Goal: Information Seeking & Learning: Find specific fact

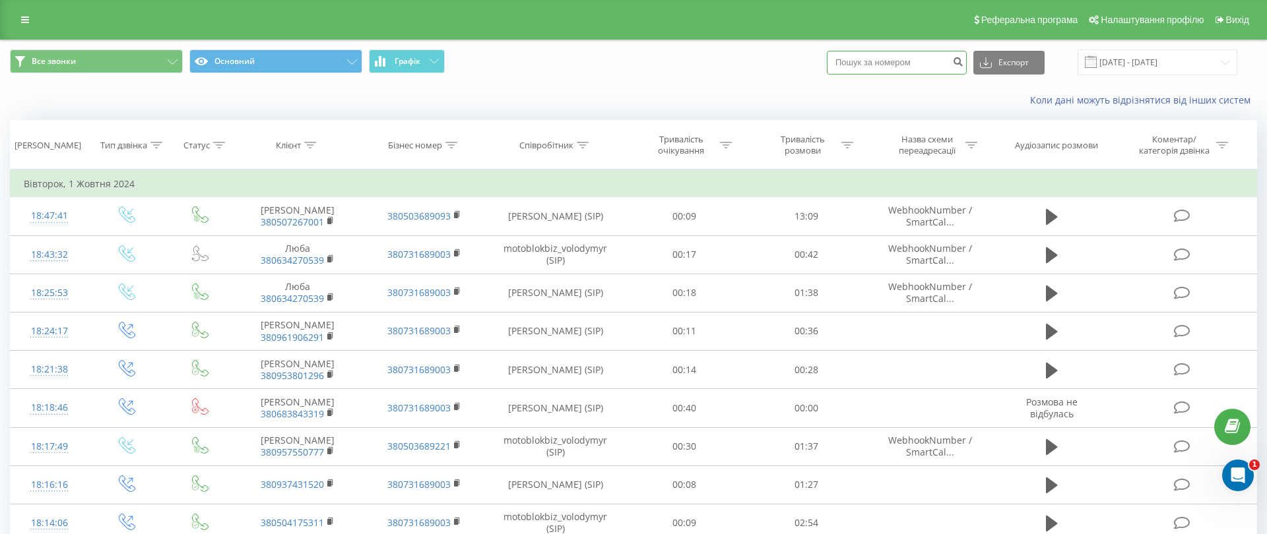
click at [930, 66] on input at bounding box center [897, 63] width 140 height 24
paste input "0679334919"
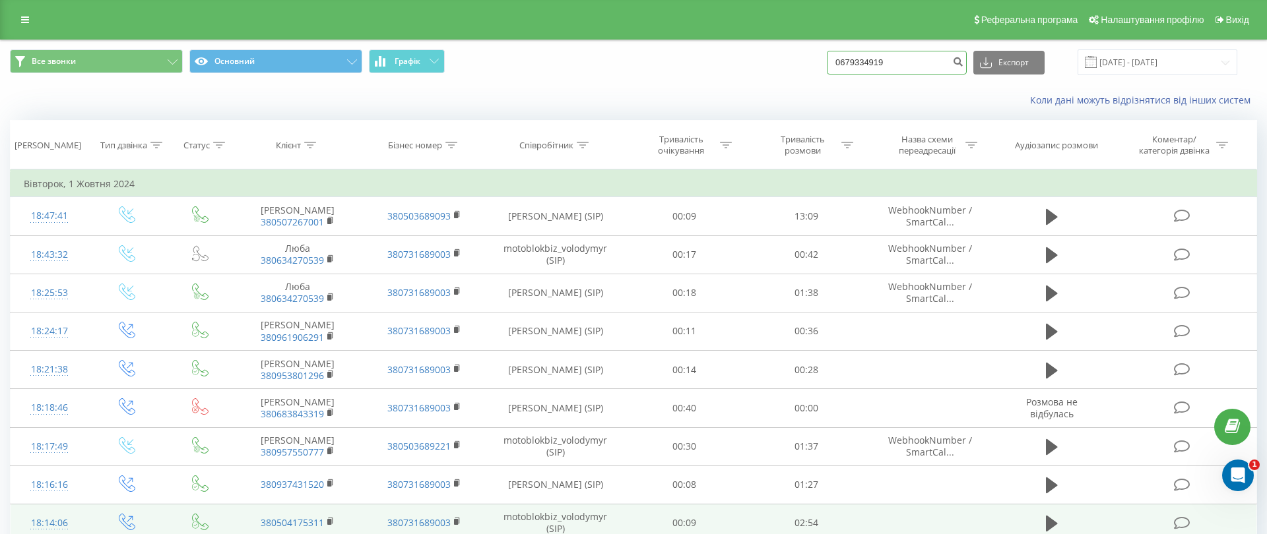
type input "0679334919"
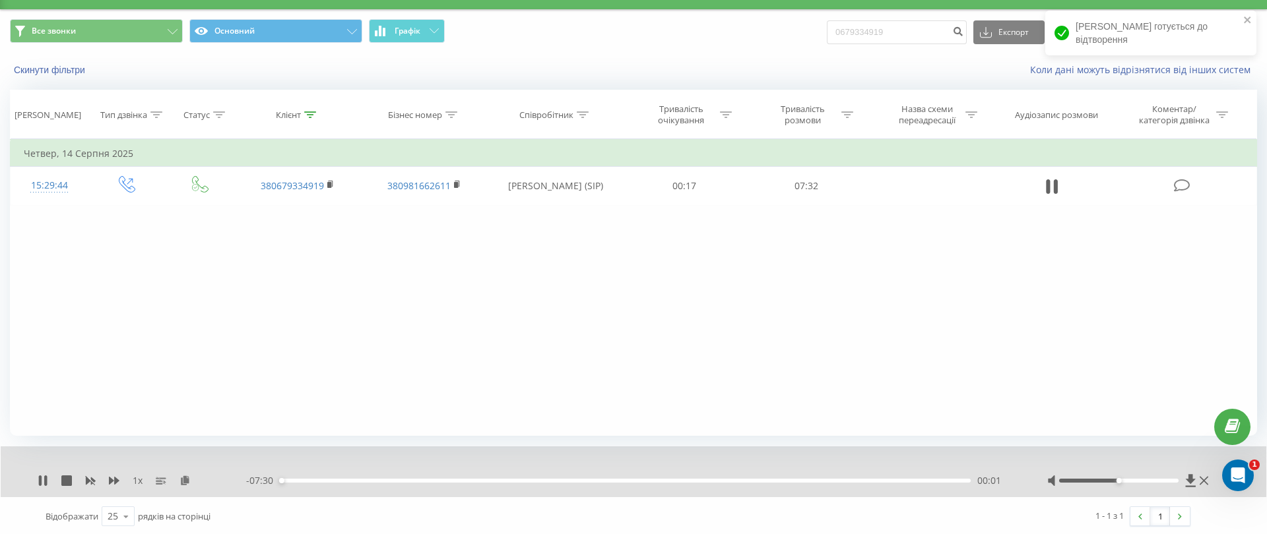
scroll to position [32, 0]
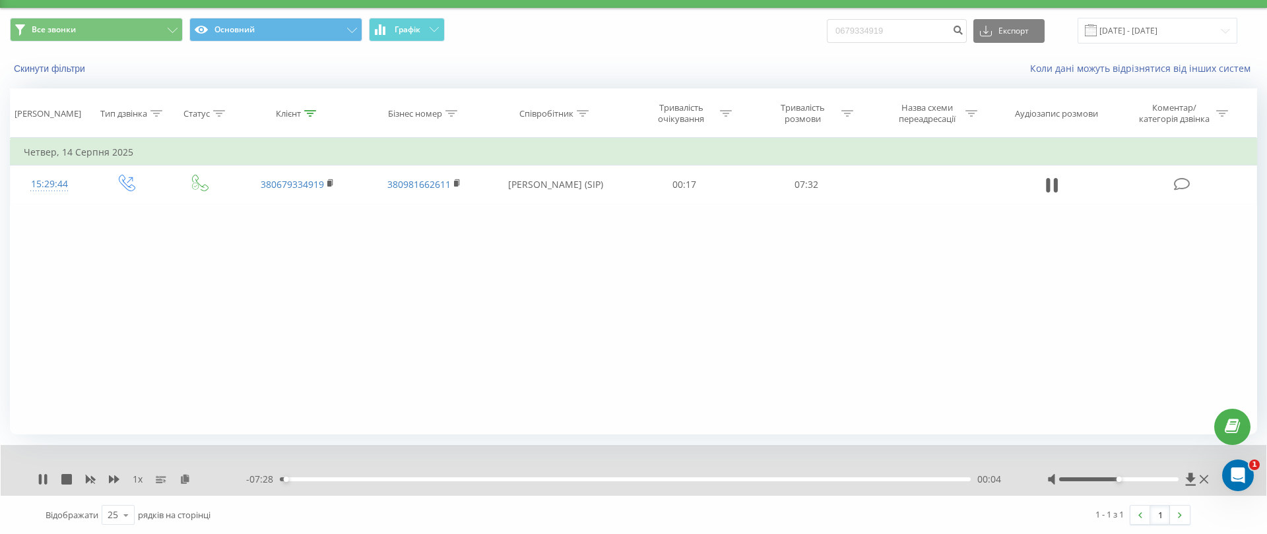
click at [121, 480] on div "1 x" at bounding box center [142, 479] width 208 height 13
click at [115, 480] on icon at bounding box center [114, 480] width 11 height 8
click at [117, 478] on icon at bounding box center [114, 480] width 11 height 8
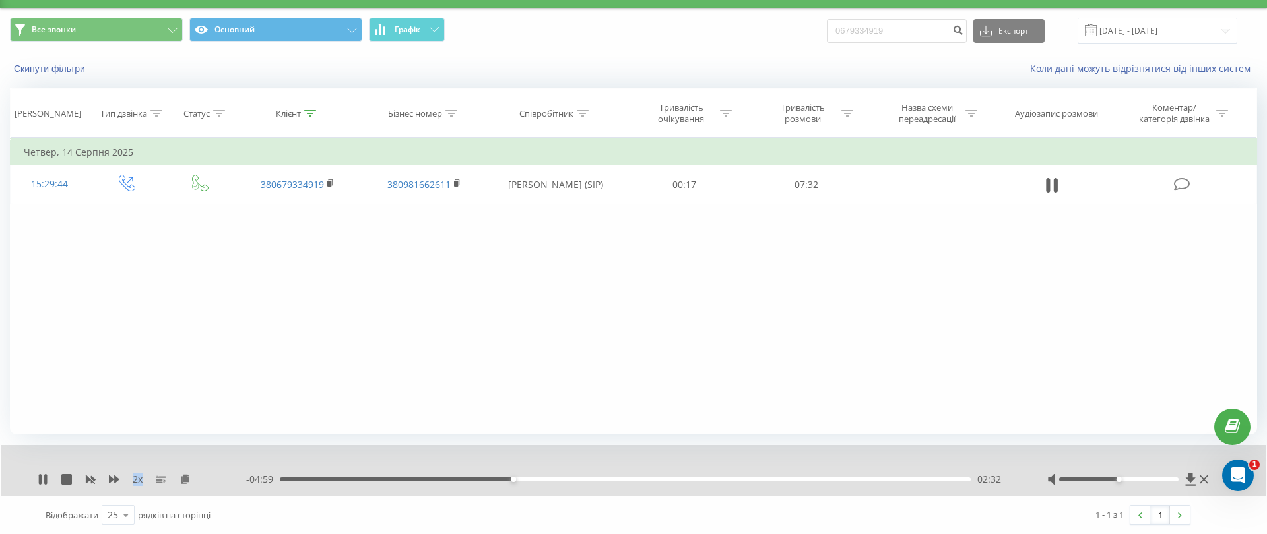
click at [190, 365] on div "Фільтрувати за умовою Дорівнює Введіть значення Скасувати OK Фільтрувати за умо…" at bounding box center [633, 286] width 1247 height 297
click at [387, 322] on div "Фільтрувати за умовою Дорівнює Введіть значення Скасувати OK Фільтрувати за умо…" at bounding box center [633, 286] width 1247 height 297
drag, startPoint x: 1137, startPoint y: 480, endPoint x: 1182, endPoint y: 482, distance: 44.9
click at [1182, 483] on div at bounding box center [1129, 479] width 164 height 13
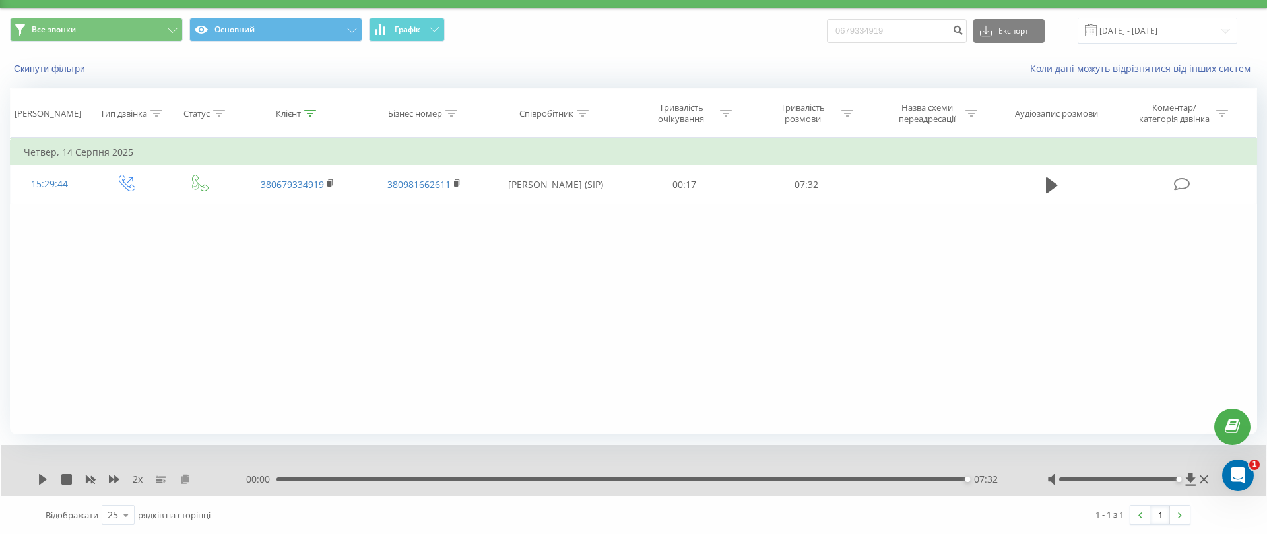
click at [181, 480] on icon at bounding box center [184, 478] width 11 height 9
click at [183, 480] on icon at bounding box center [184, 478] width 11 height 9
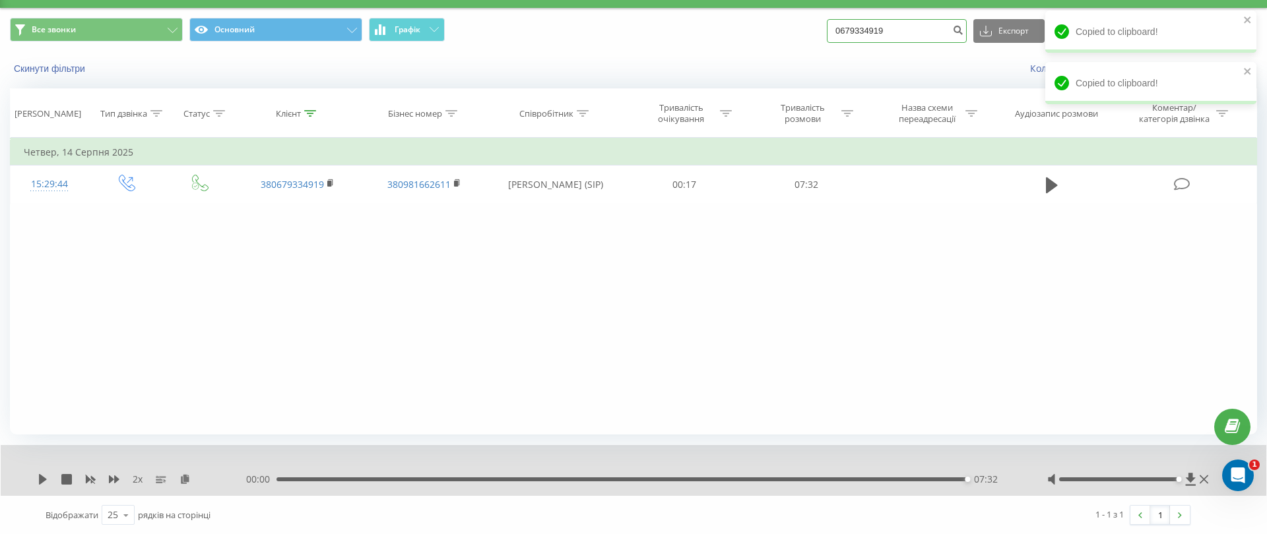
click at [906, 30] on input "0679334919" at bounding box center [897, 31] width 140 height 24
paste input "68310091"
type input "0668310091"
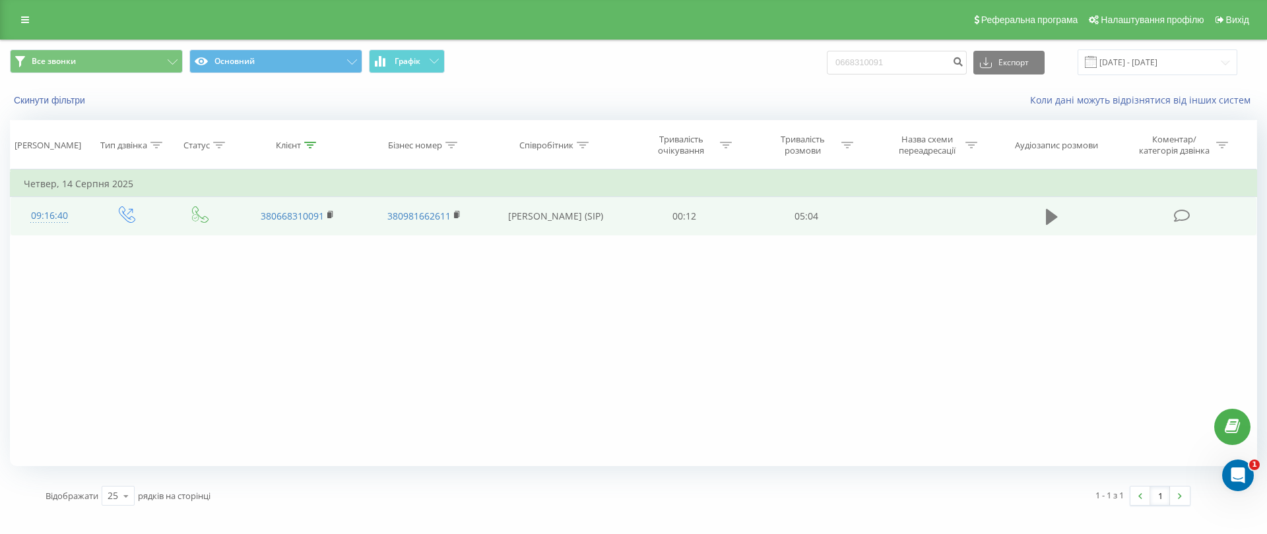
click at [1046, 215] on icon at bounding box center [1052, 217] width 12 height 16
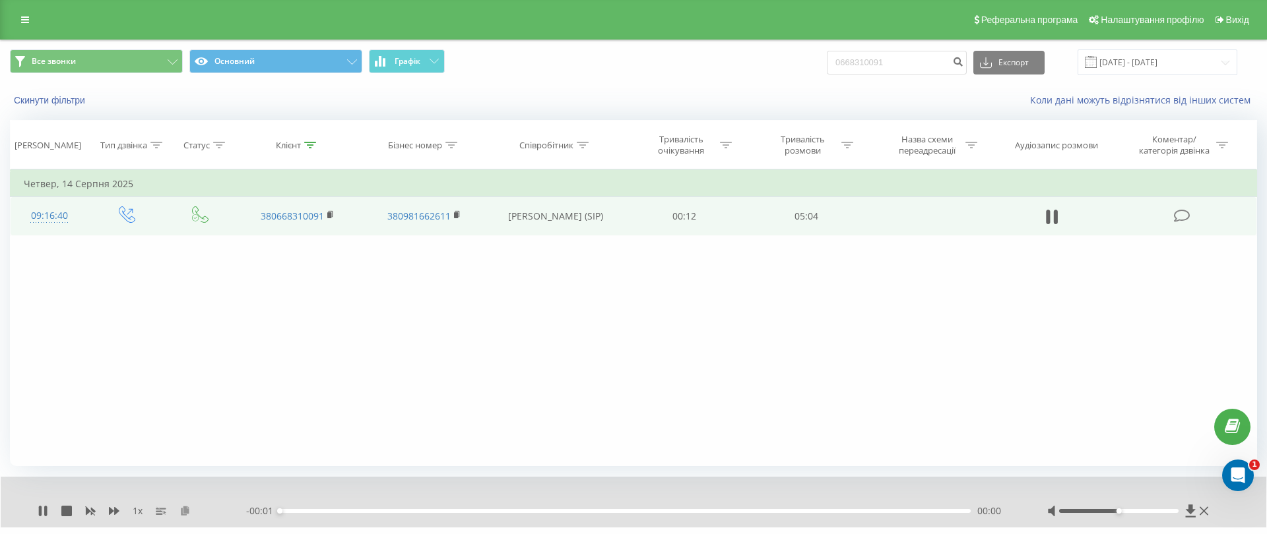
click at [186, 507] on icon at bounding box center [184, 510] width 11 height 9
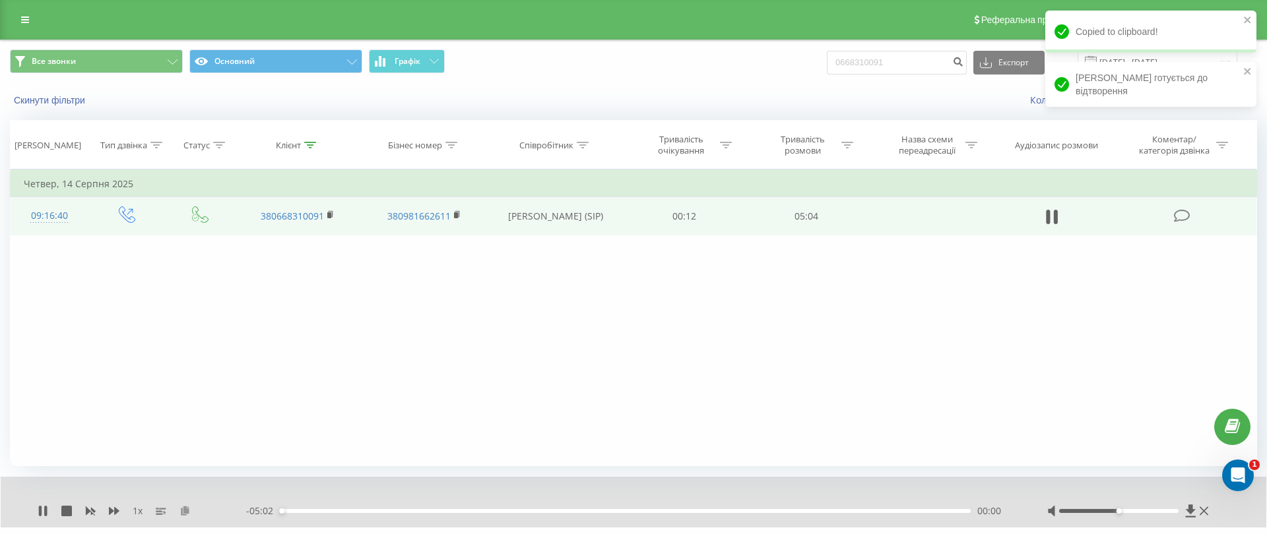
click at [187, 512] on icon at bounding box center [184, 510] width 11 height 9
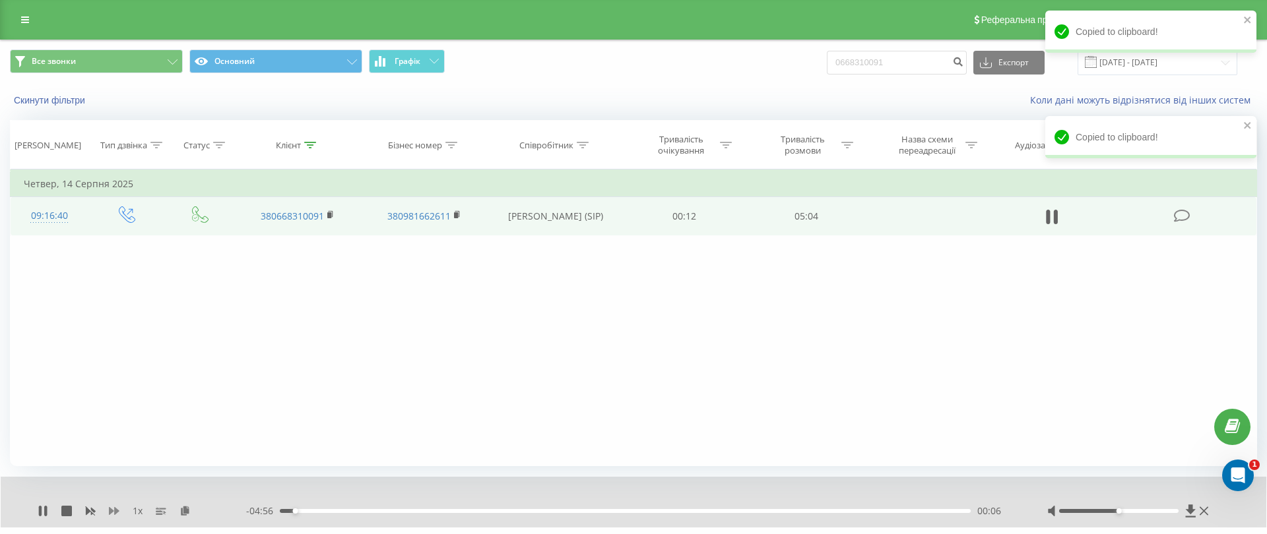
click at [114, 509] on icon at bounding box center [114, 511] width 11 height 8
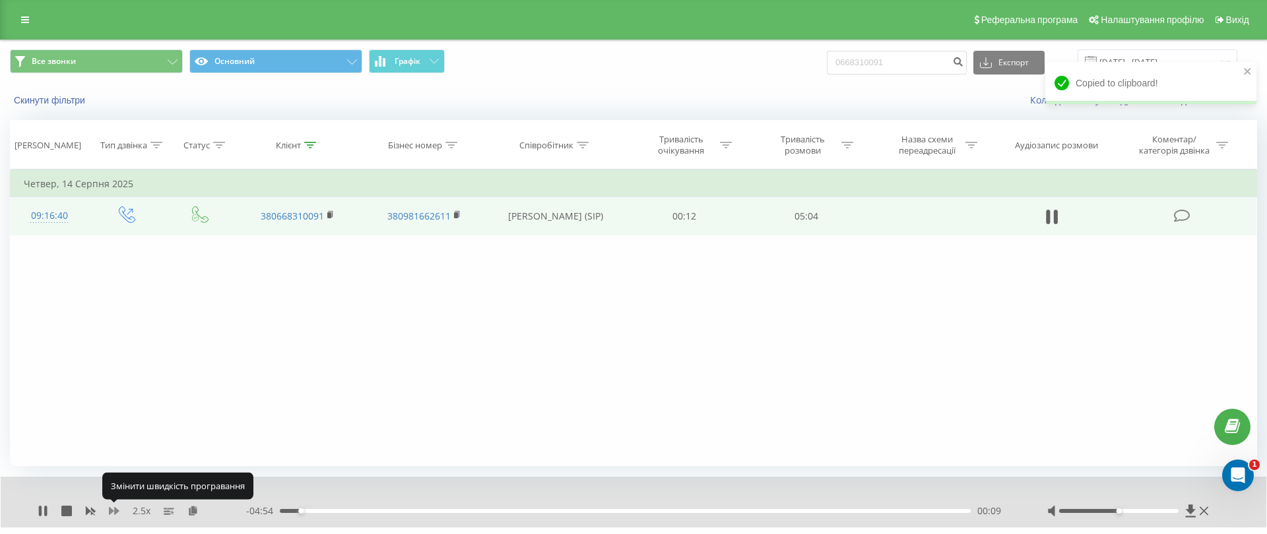
click at [114, 509] on icon at bounding box center [114, 511] width 11 height 8
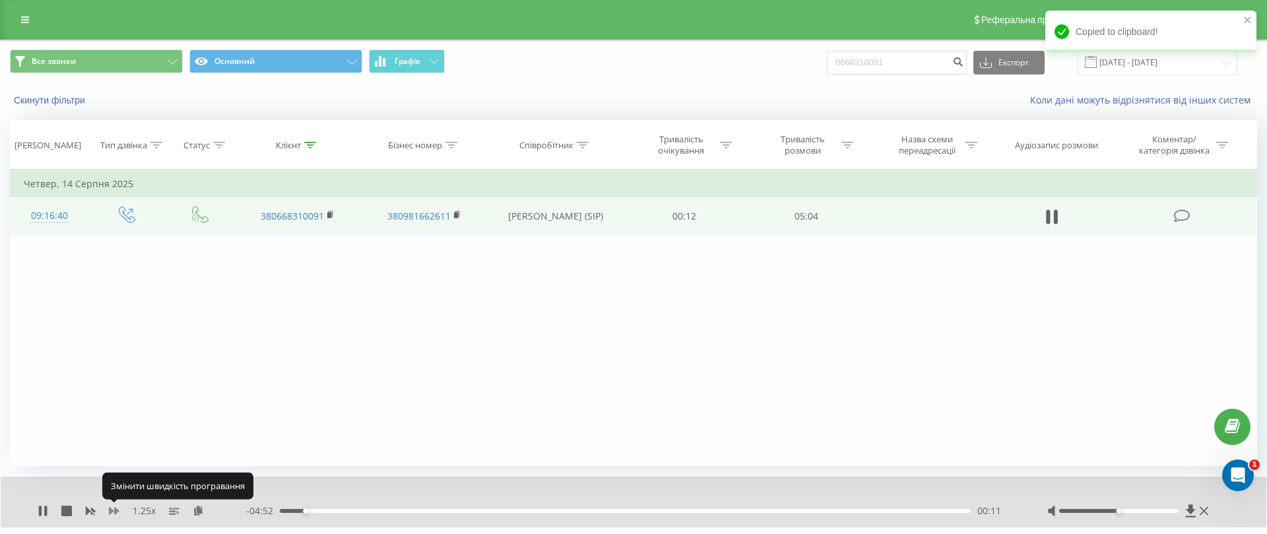
click at [114, 509] on icon at bounding box center [114, 511] width 11 height 8
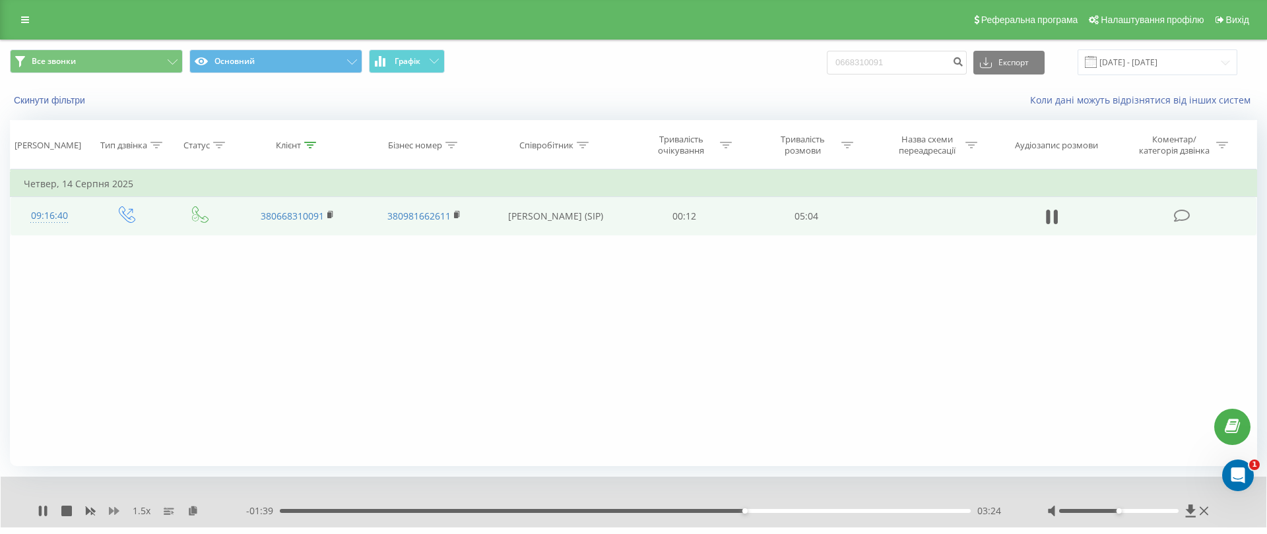
click at [111, 509] on icon at bounding box center [114, 511] width 11 height 8
click at [183, 514] on icon at bounding box center [184, 510] width 11 height 9
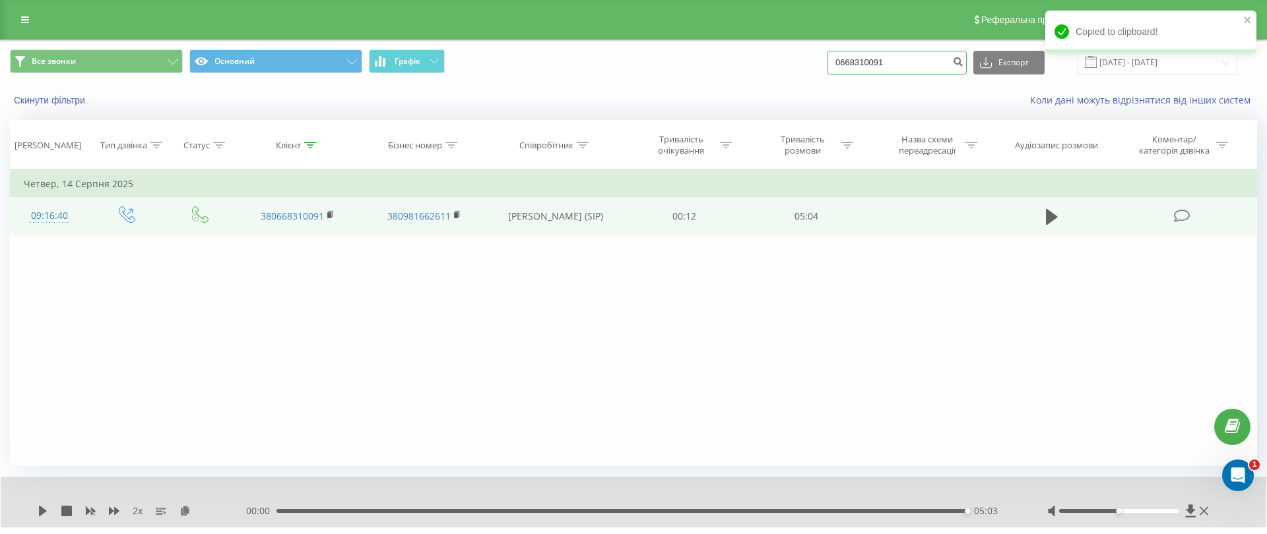
click at [941, 64] on input "0668310091" at bounding box center [897, 63] width 140 height 24
paste input "505026906"
type input "0505026906"
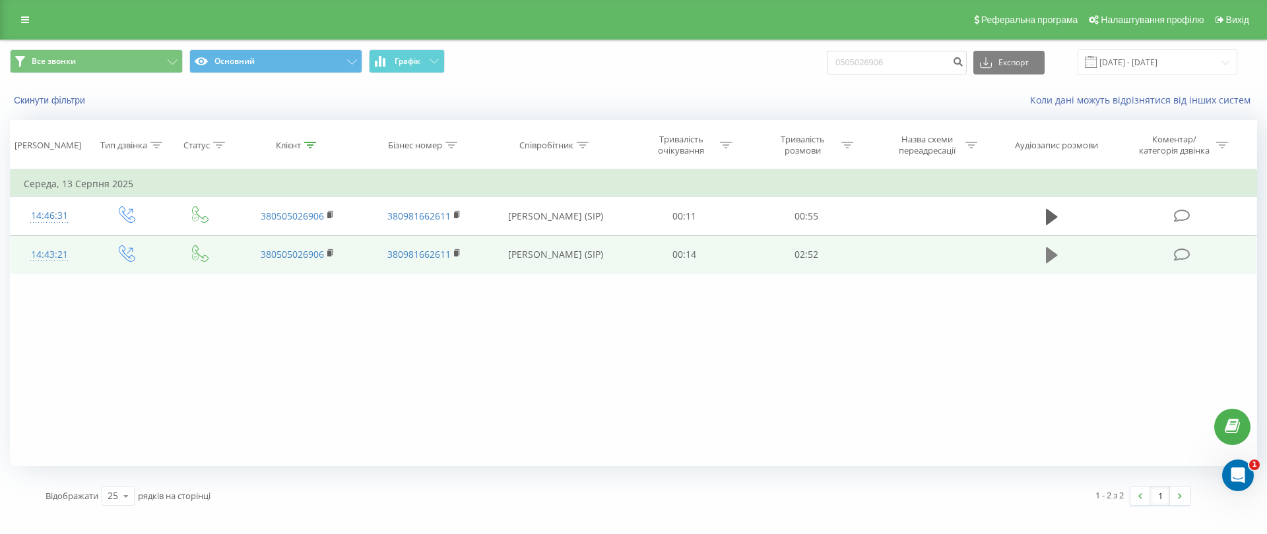
click at [1048, 254] on icon at bounding box center [1052, 255] width 12 height 16
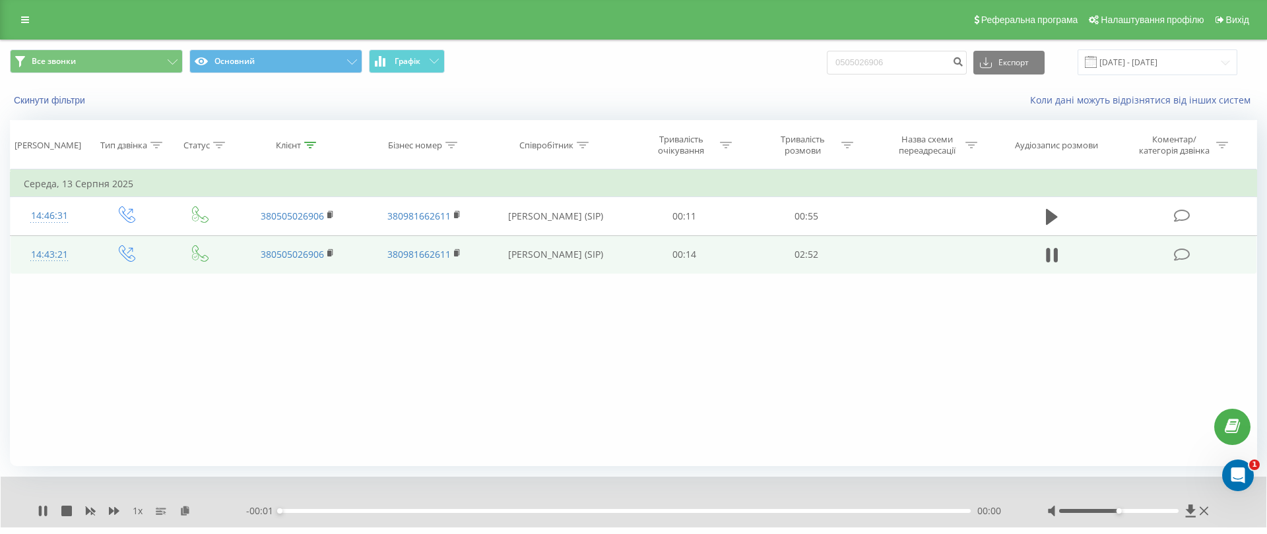
click at [178, 510] on div "1 x" at bounding box center [142, 511] width 208 height 13
click at [187, 513] on icon at bounding box center [184, 510] width 11 height 9
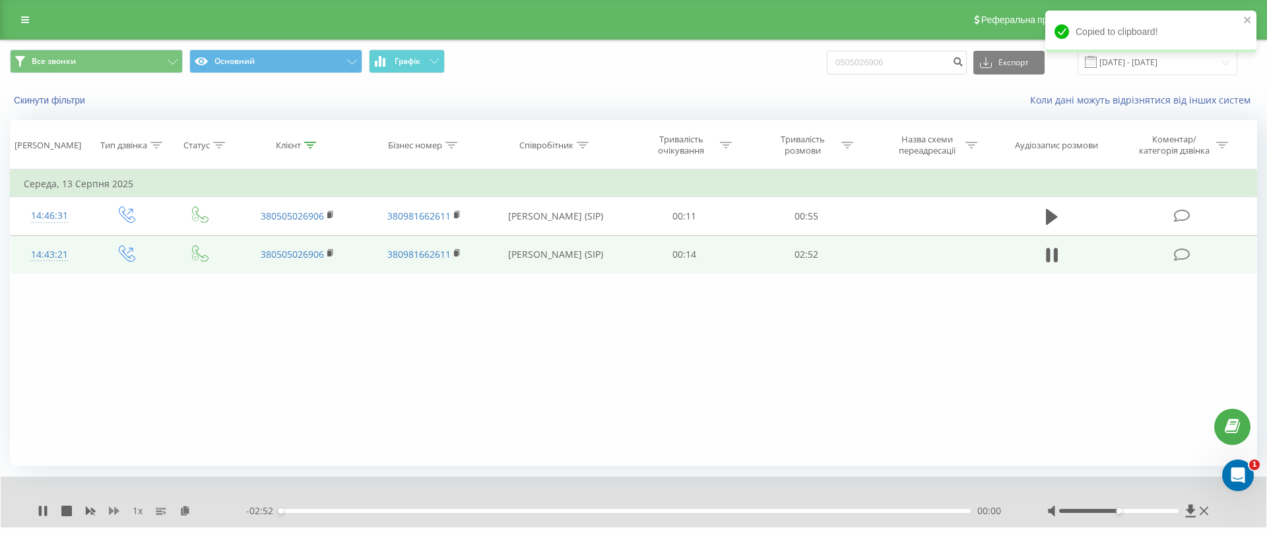
click at [113, 510] on icon at bounding box center [114, 511] width 11 height 11
click at [195, 512] on icon at bounding box center [192, 510] width 11 height 9
click at [191, 511] on icon at bounding box center [192, 510] width 11 height 9
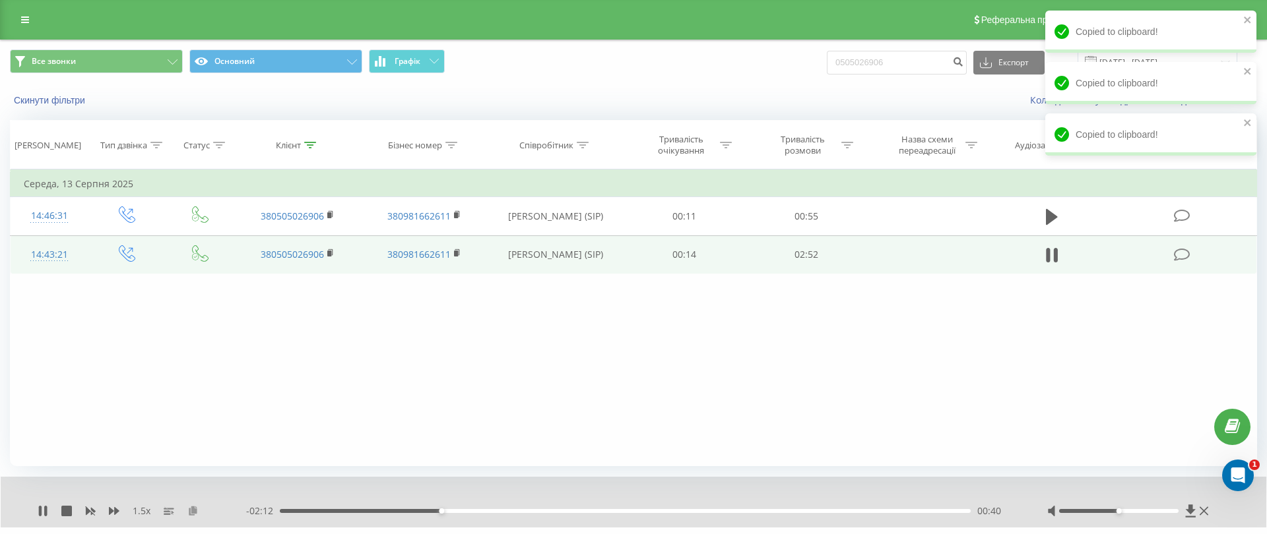
click at [191, 511] on icon at bounding box center [192, 510] width 11 height 9
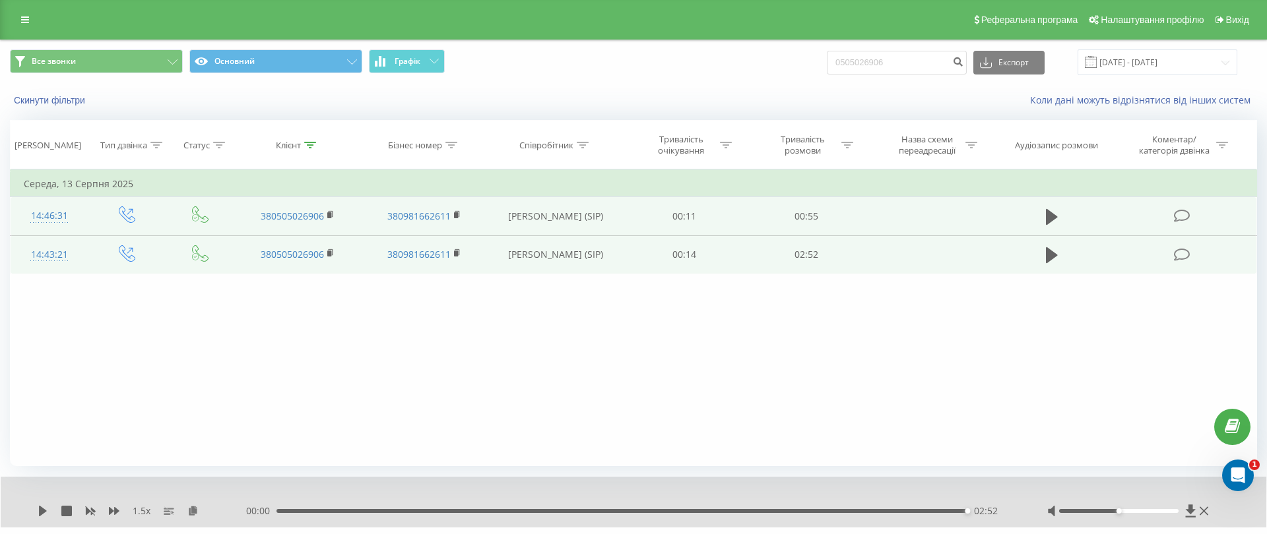
drag, startPoint x: 1060, startPoint y: 214, endPoint x: 980, endPoint y: 224, distance: 81.1
click at [1060, 215] on button at bounding box center [1052, 217] width 20 height 20
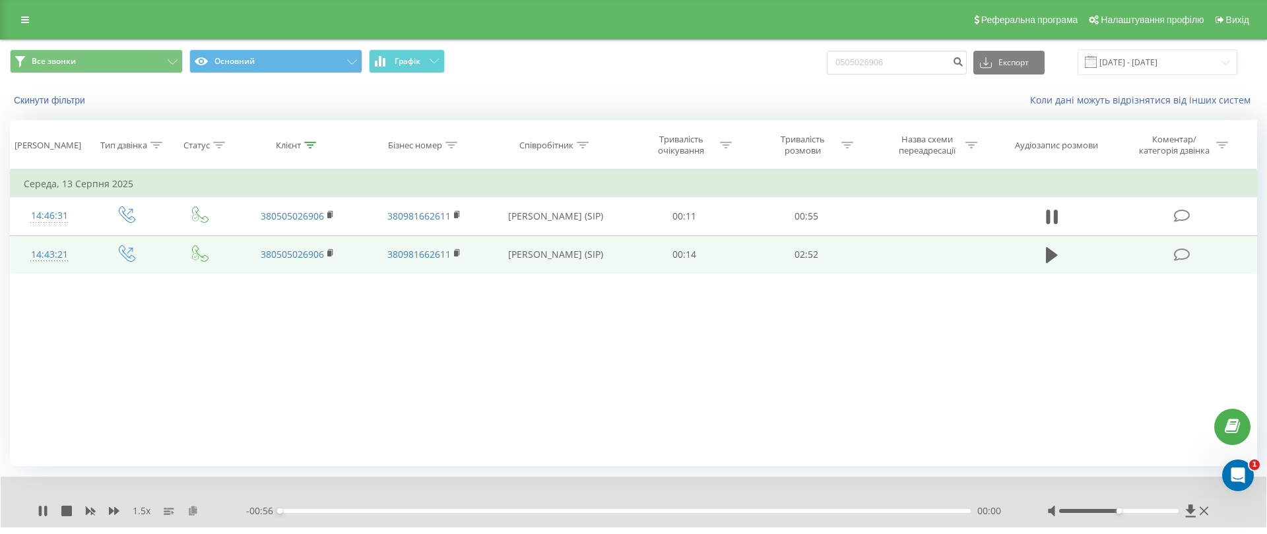
click at [192, 509] on icon at bounding box center [192, 510] width 11 height 9
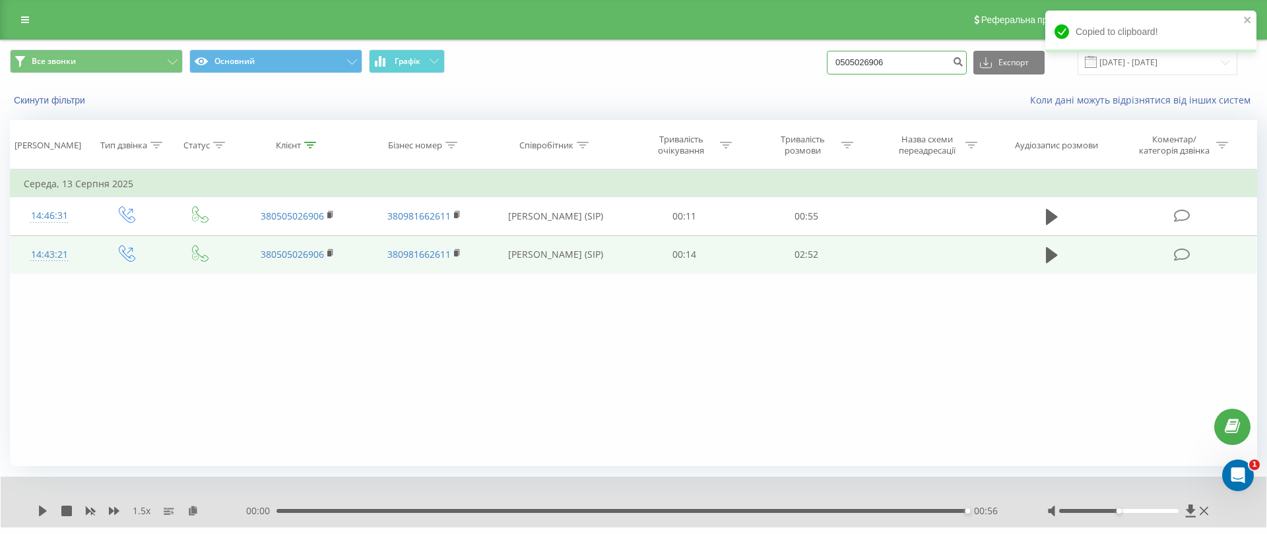
click at [930, 51] on input "0505026906" at bounding box center [897, 63] width 140 height 24
paste input "987518044"
type input "0987518044"
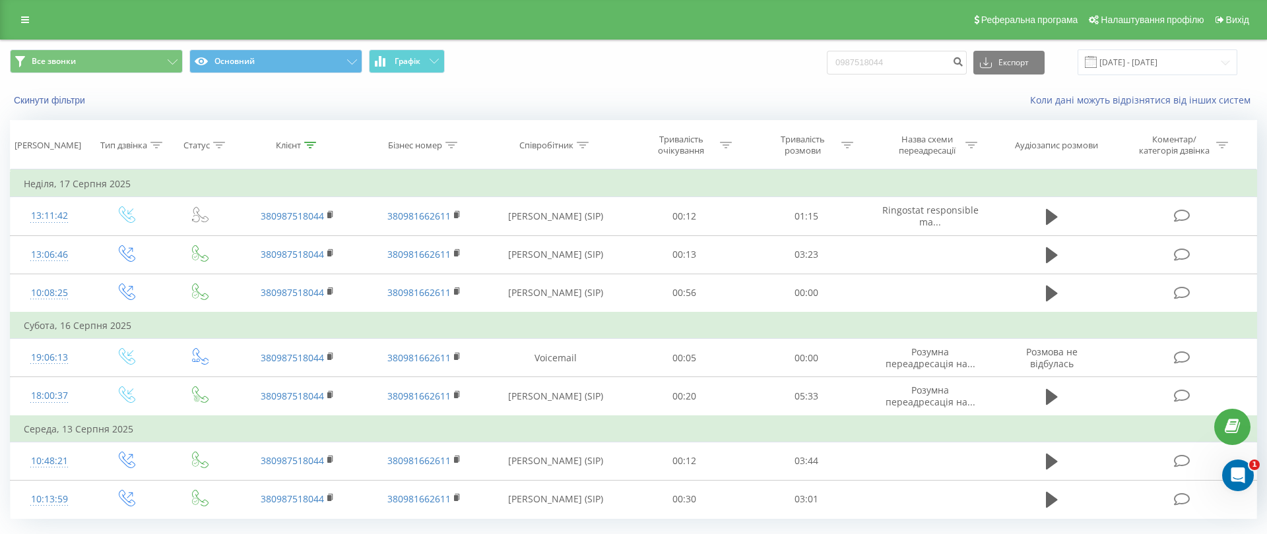
scroll to position [31, 0]
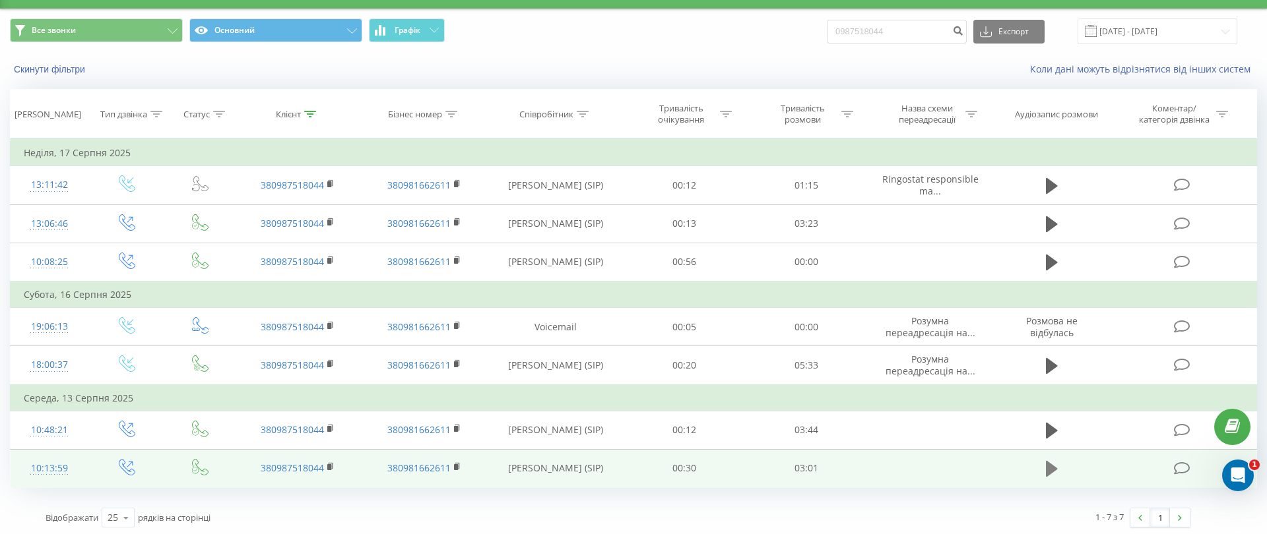
click at [1054, 462] on icon at bounding box center [1052, 469] width 12 height 18
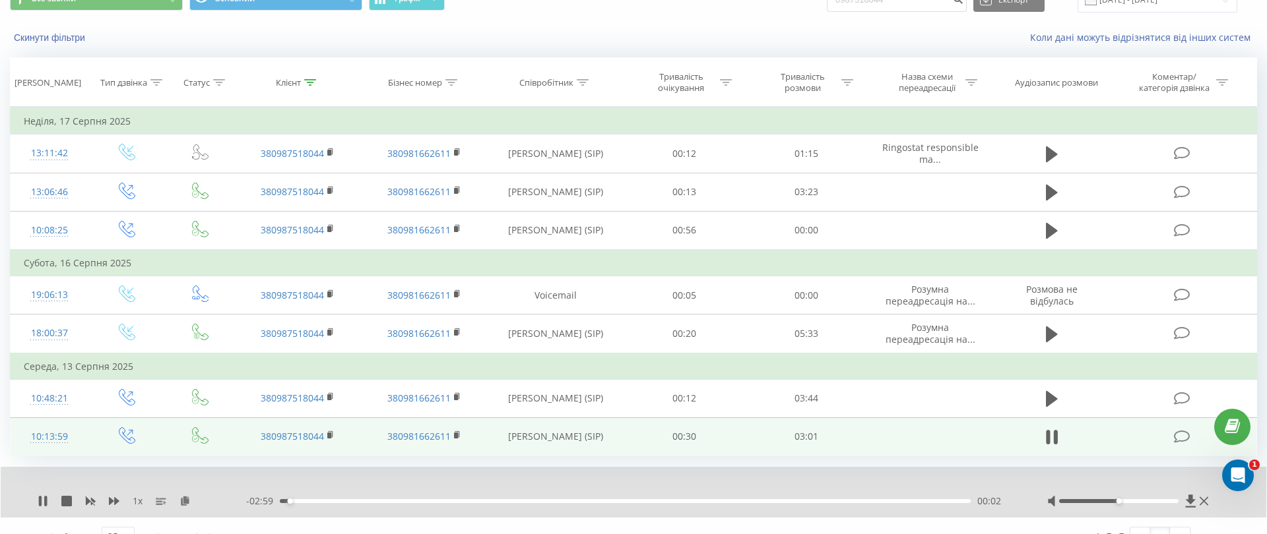
scroll to position [73, 0]
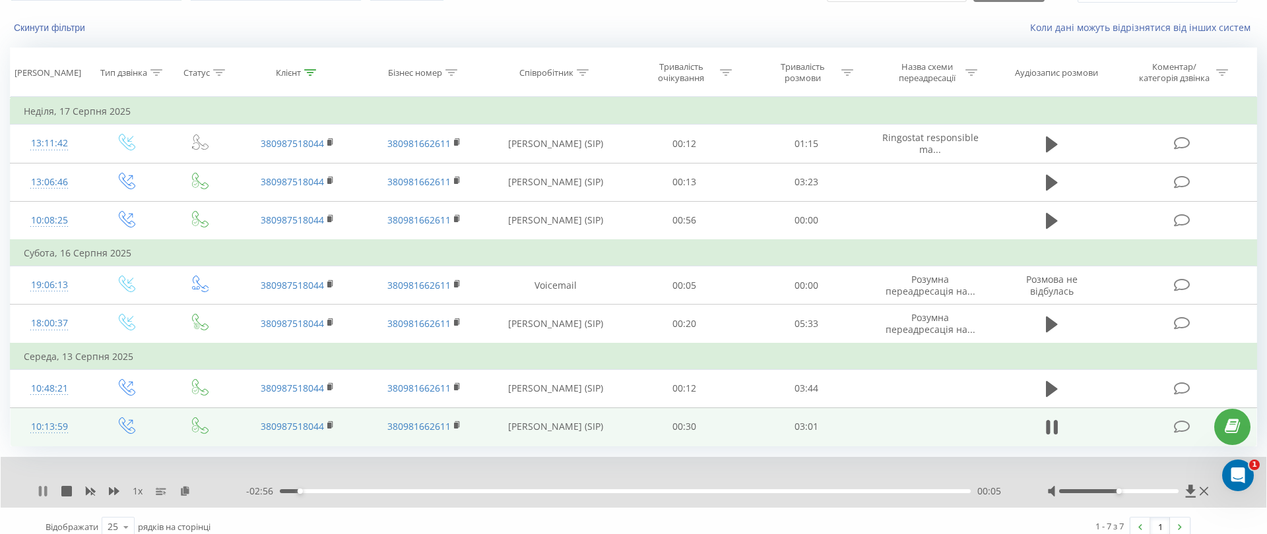
click at [40, 486] on icon at bounding box center [40, 491] width 3 height 11
click at [40, 486] on icon at bounding box center [43, 491] width 8 height 11
drag, startPoint x: 285, startPoint y: 486, endPoint x: 245, endPoint y: 486, distance: 39.6
click at [246, 486] on div "- 03:02 00:00 00:00" at bounding box center [630, 491] width 768 height 13
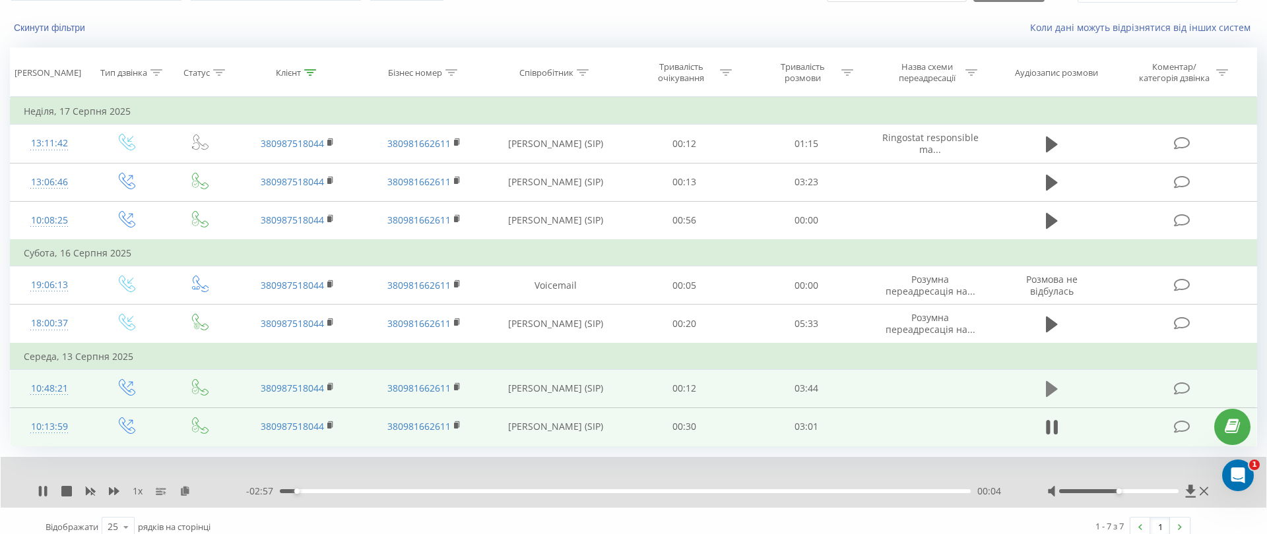
click at [1050, 381] on icon at bounding box center [1052, 389] width 12 height 16
click at [186, 489] on icon at bounding box center [184, 490] width 11 height 9
click at [183, 488] on icon at bounding box center [184, 490] width 11 height 9
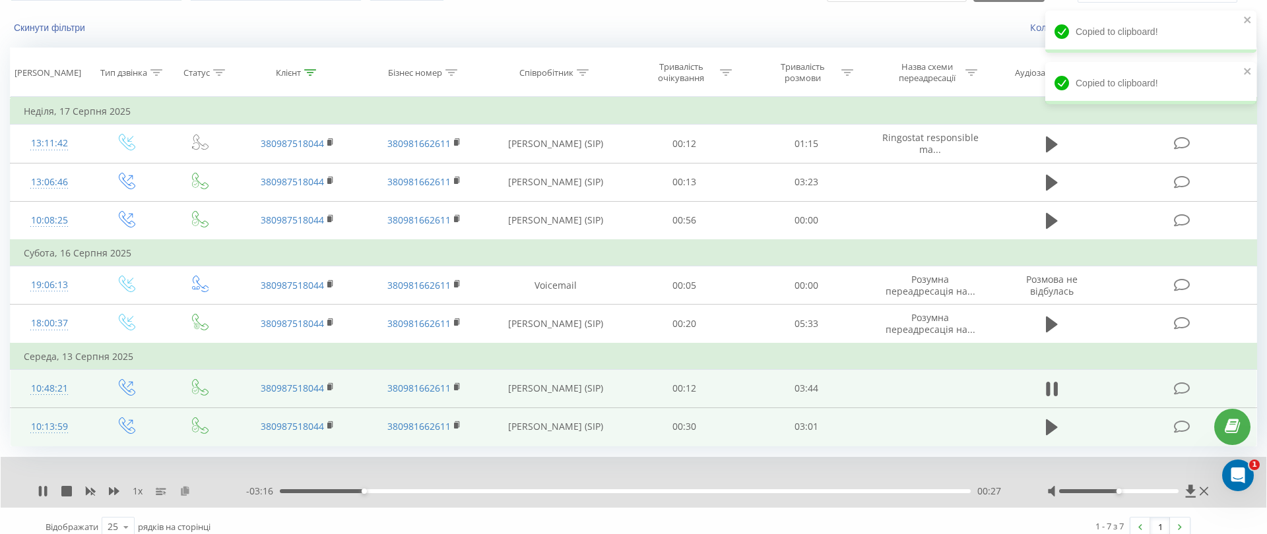
click at [184, 489] on icon at bounding box center [184, 490] width 11 height 9
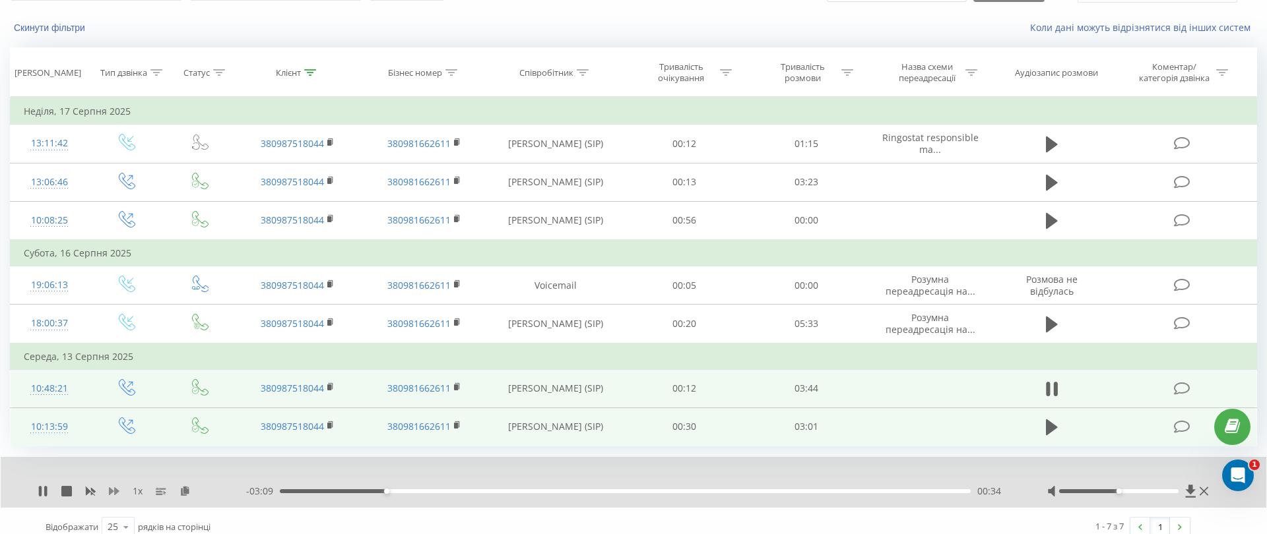
click at [118, 486] on icon at bounding box center [114, 491] width 11 height 11
click at [193, 486] on icon at bounding box center [192, 490] width 11 height 9
click at [46, 486] on icon at bounding box center [45, 491] width 3 height 11
click at [46, 486] on icon at bounding box center [43, 491] width 11 height 11
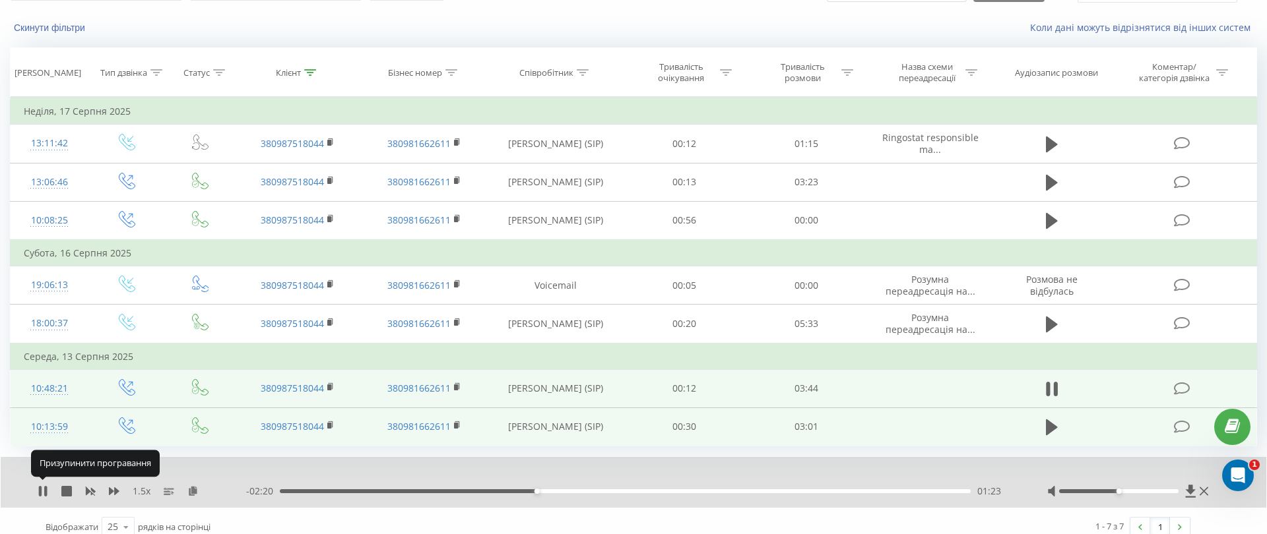
click at [46, 486] on icon at bounding box center [45, 491] width 3 height 11
drag, startPoint x: 1123, startPoint y: 488, endPoint x: 1187, endPoint y: 488, distance: 64.0
click at [1187, 488] on div at bounding box center [1129, 491] width 164 height 13
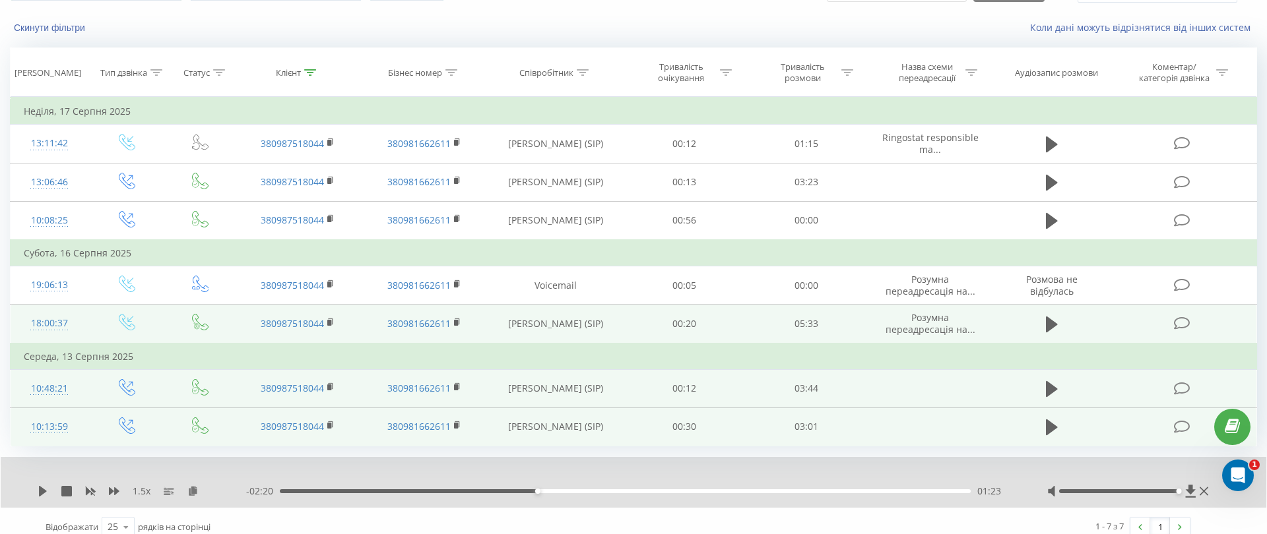
scroll to position [82, 0]
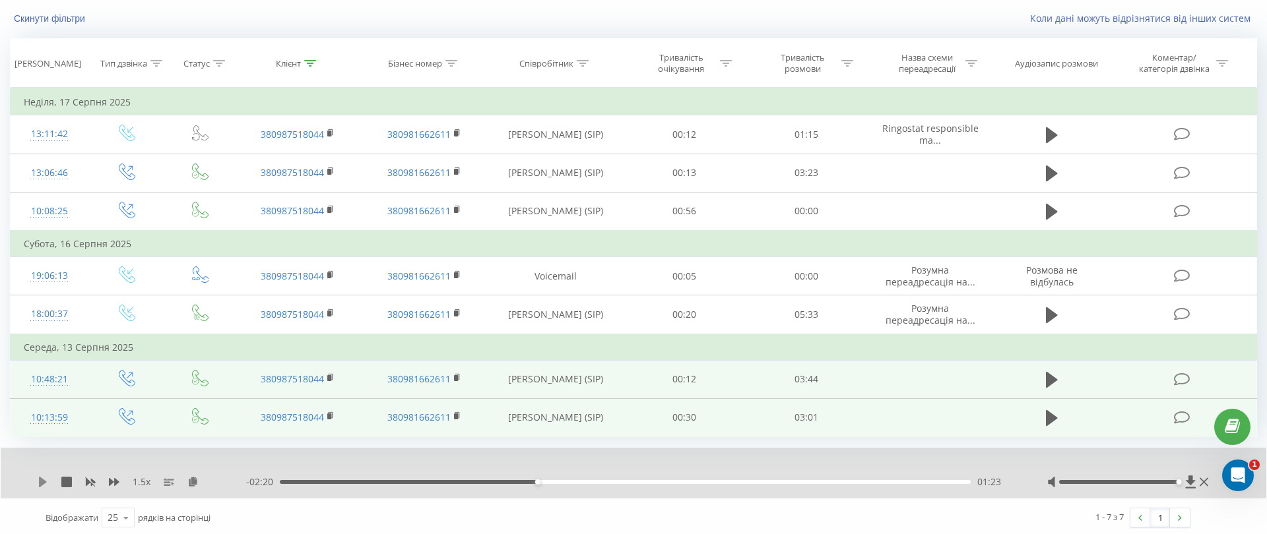
click at [41, 482] on icon at bounding box center [43, 482] width 8 height 11
click at [524, 476] on div "- 02:09 01:34 01:34" at bounding box center [630, 482] width 768 height 13
click at [529, 476] on div "- 02:08 01:35 01:35" at bounding box center [630, 482] width 768 height 13
click at [527, 476] on div "- 02:08 01:35 01:35" at bounding box center [630, 482] width 768 height 13
click at [526, 480] on div "01:20" at bounding box center [625, 482] width 691 height 4
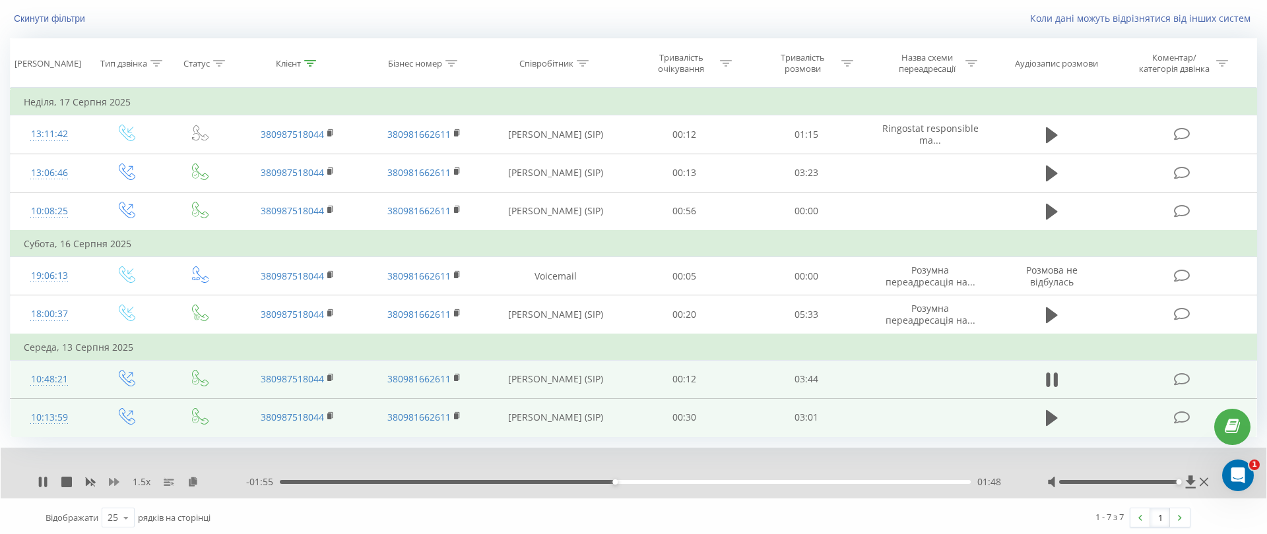
click at [114, 478] on icon at bounding box center [114, 482] width 11 height 8
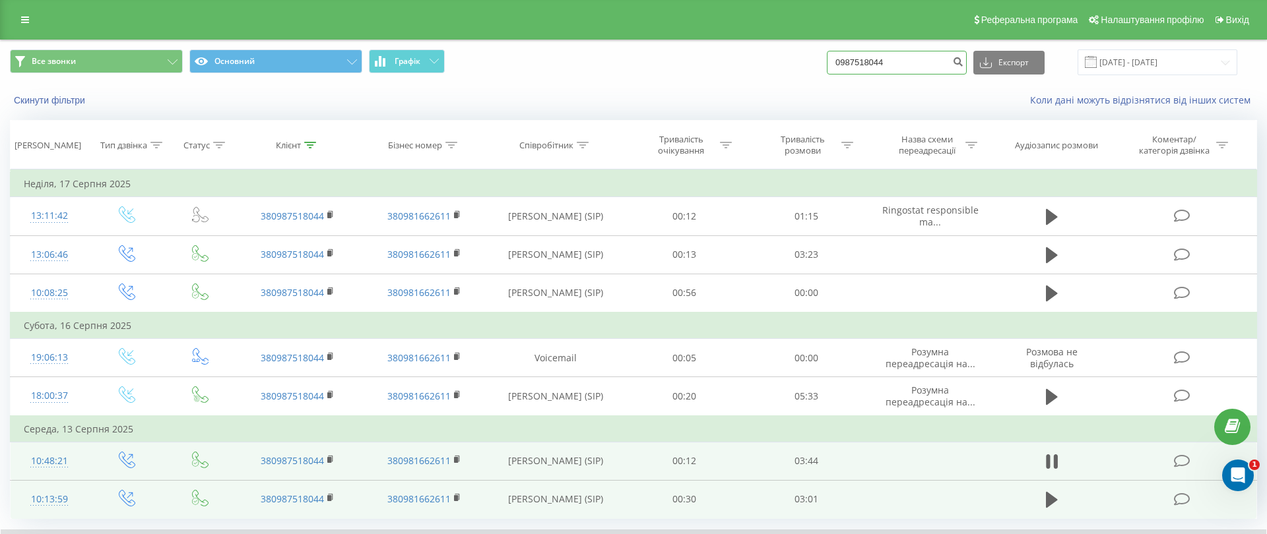
click at [934, 72] on input "0987518044" at bounding box center [897, 63] width 140 height 24
paste input "183637"
type input "0987183637"
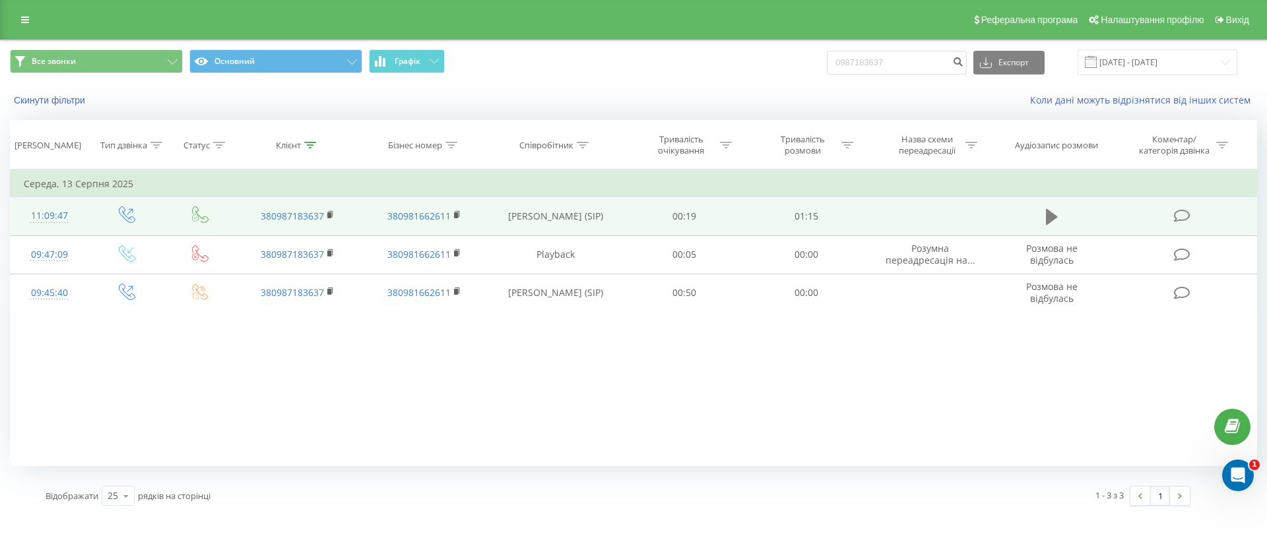
click at [1050, 223] on icon at bounding box center [1052, 217] width 12 height 18
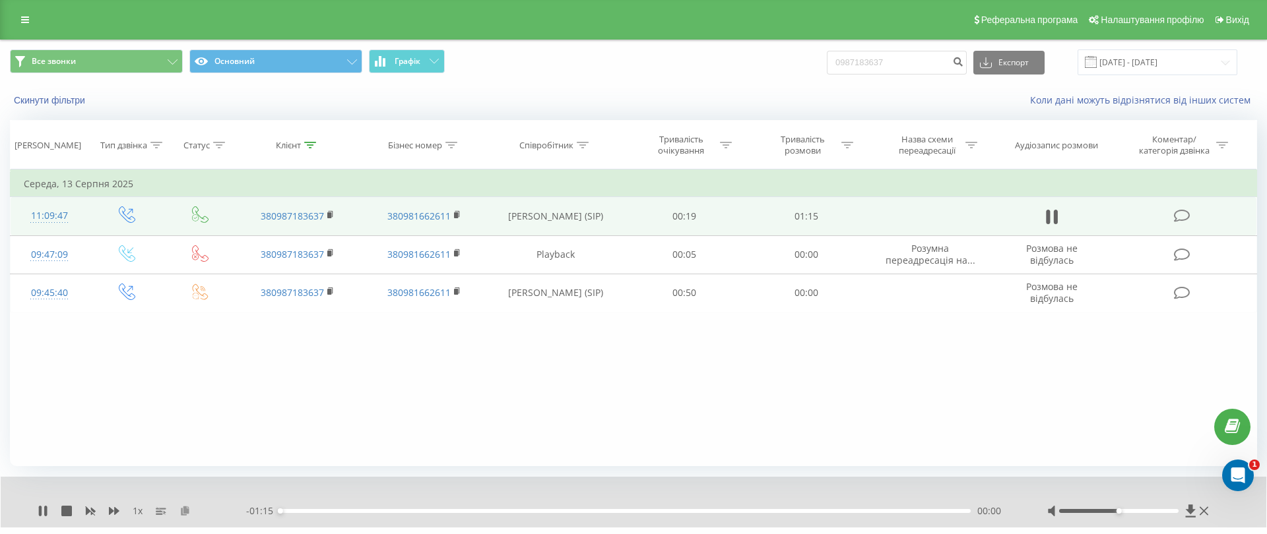
click at [185, 506] on icon at bounding box center [184, 510] width 11 height 9
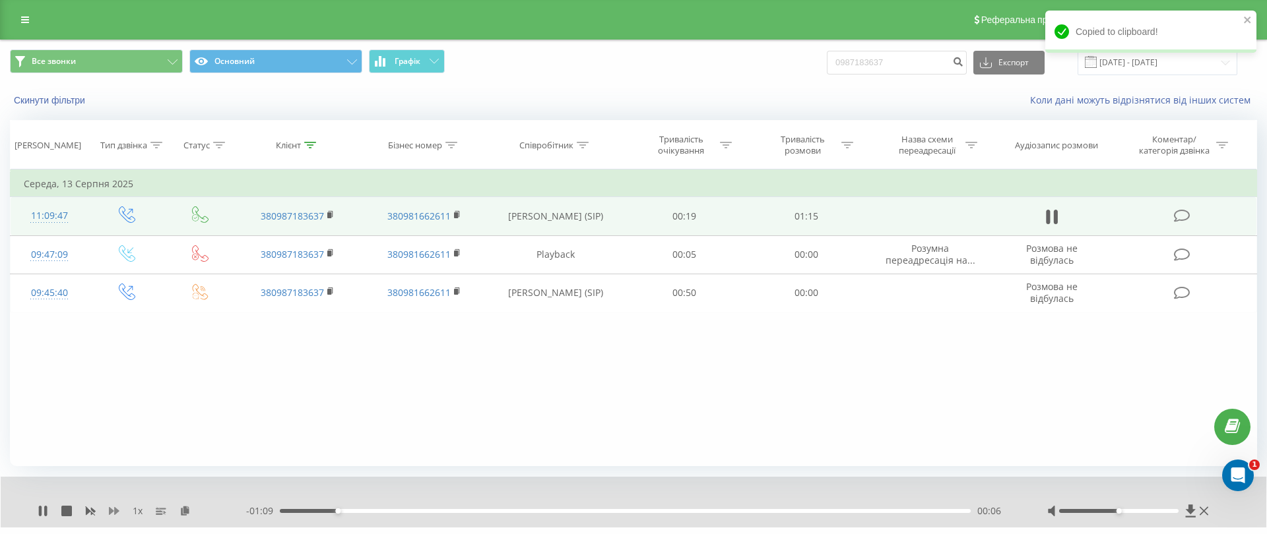
click at [115, 511] on icon at bounding box center [114, 511] width 11 height 8
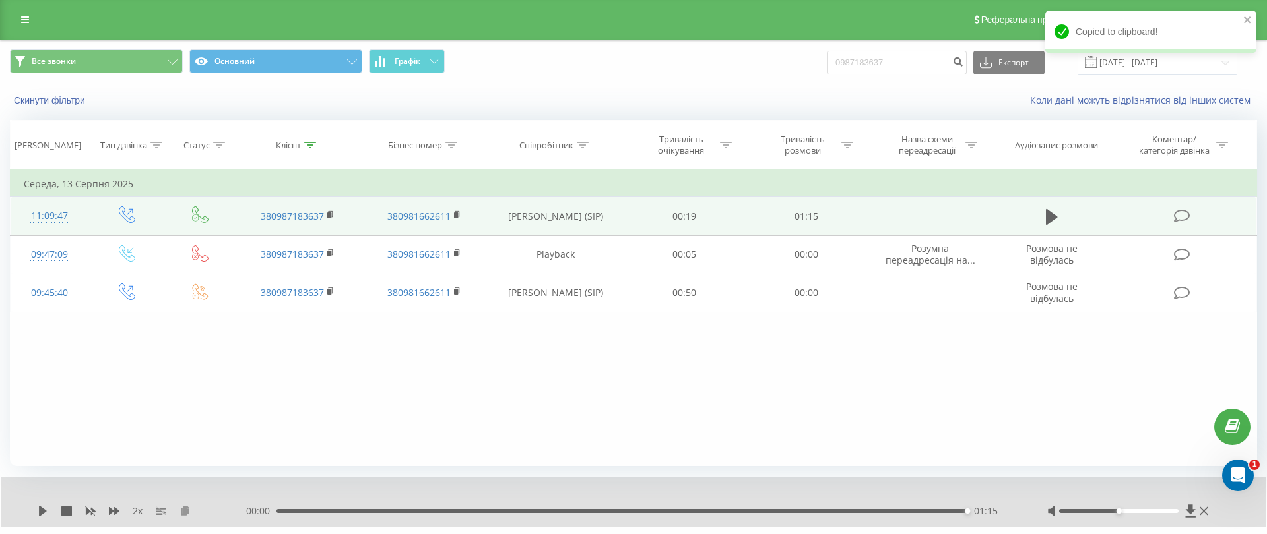
click at [185, 513] on icon at bounding box center [184, 510] width 11 height 9
click at [945, 54] on input "0987183637" at bounding box center [897, 63] width 140 height 24
paste input "508767155"
type input "0508767155"
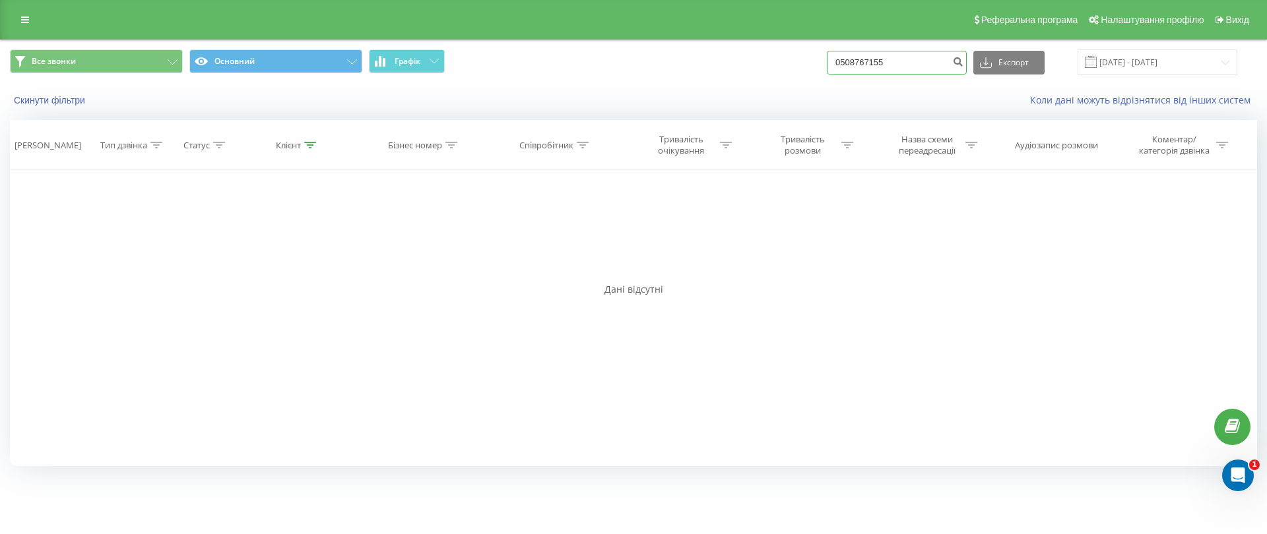
click at [928, 63] on input "0508767155" at bounding box center [897, 63] width 140 height 24
paste input "980502503"
type input "0980502503"
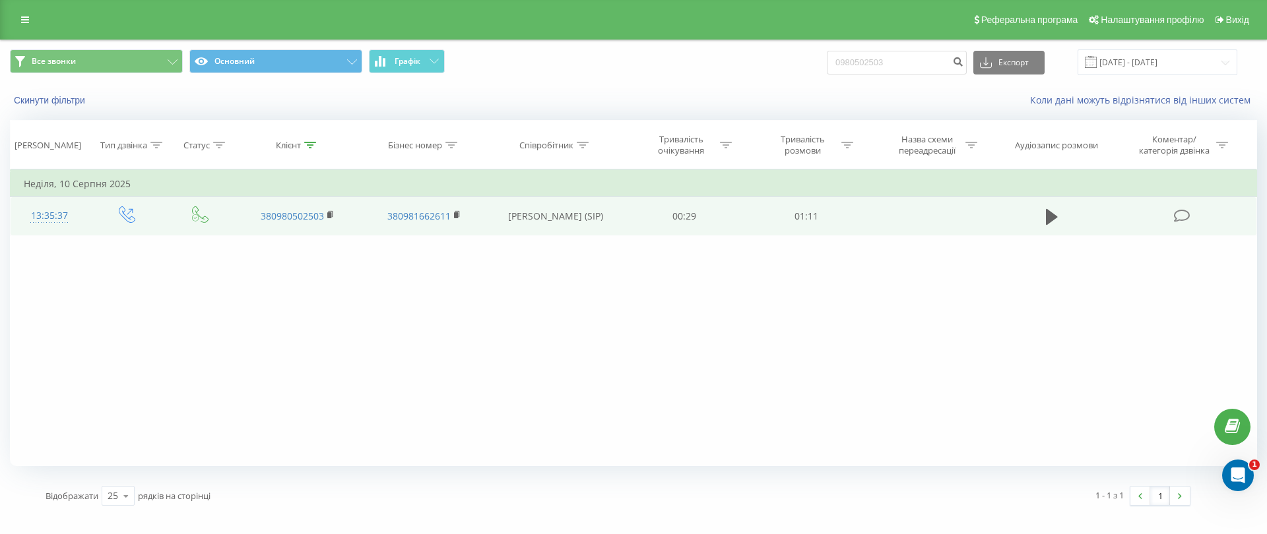
click at [1061, 218] on td at bounding box center [1051, 216] width 117 height 38
click at [1055, 218] on icon at bounding box center [1052, 217] width 12 height 18
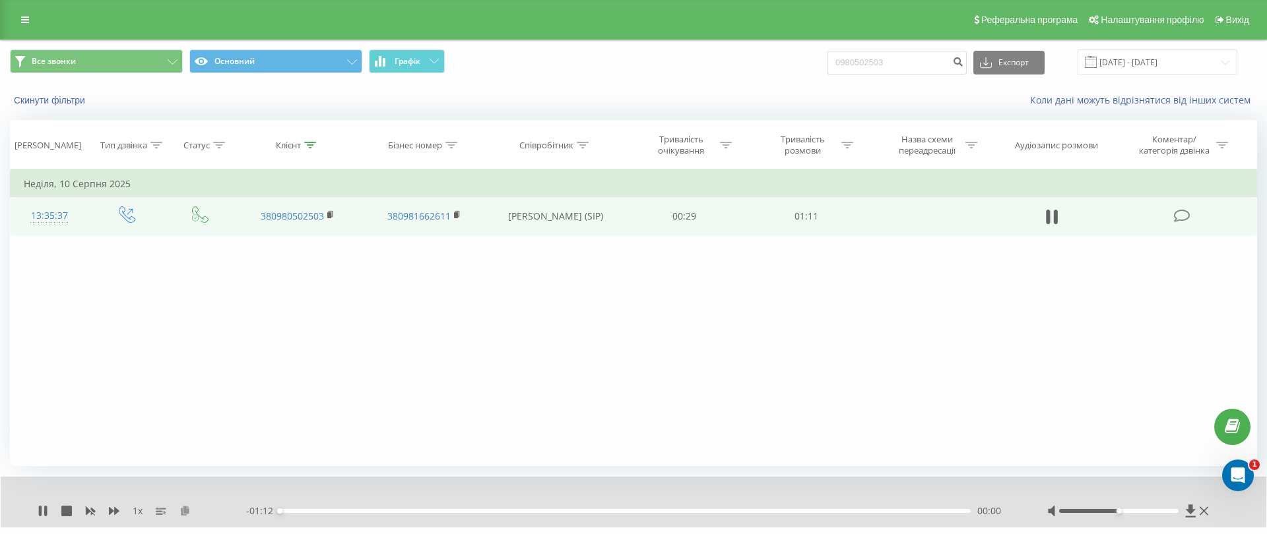
click at [187, 515] on button at bounding box center [184, 511] width 11 height 11
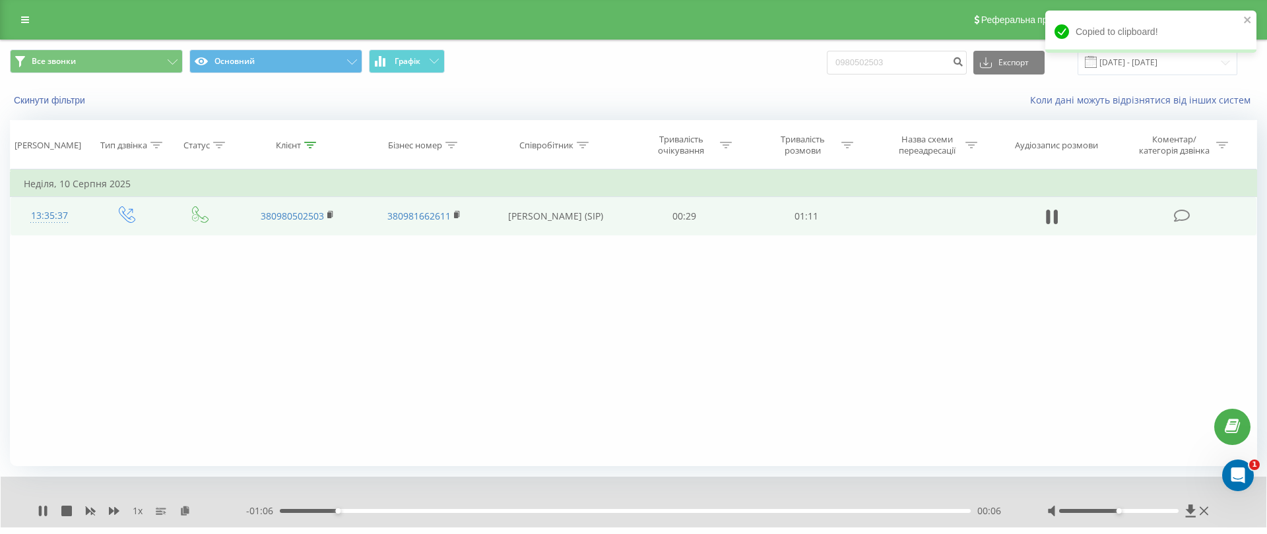
click at [119, 509] on div "1 x" at bounding box center [142, 511] width 208 height 13
click at [117, 509] on icon at bounding box center [114, 511] width 11 height 8
click at [193, 514] on icon at bounding box center [198, 510] width 11 height 9
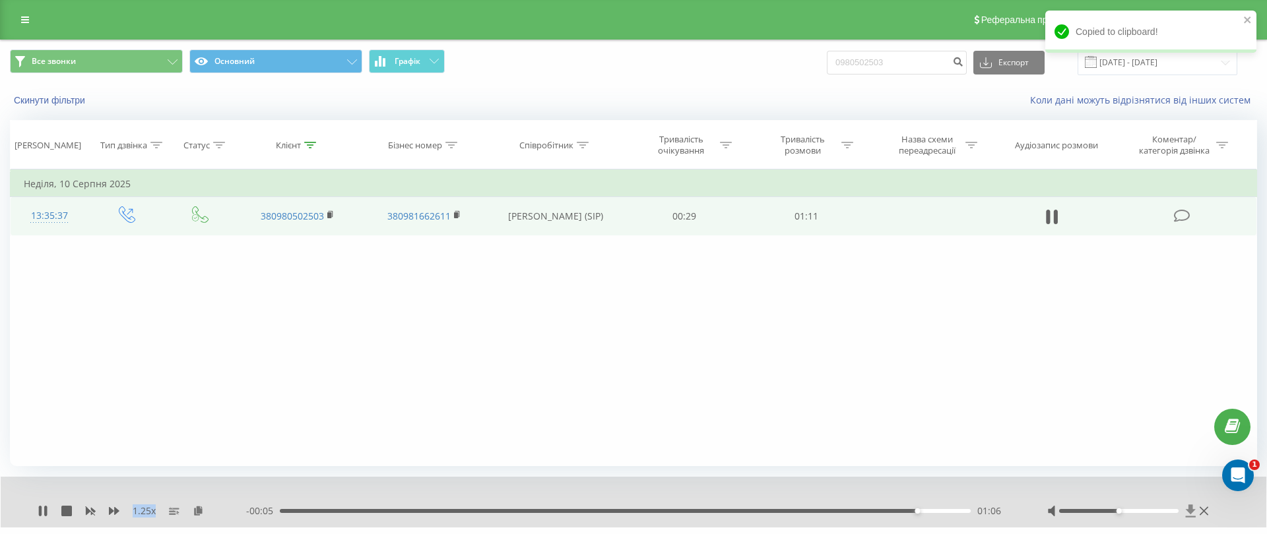
click at [1189, 509] on icon at bounding box center [1190, 511] width 10 height 13
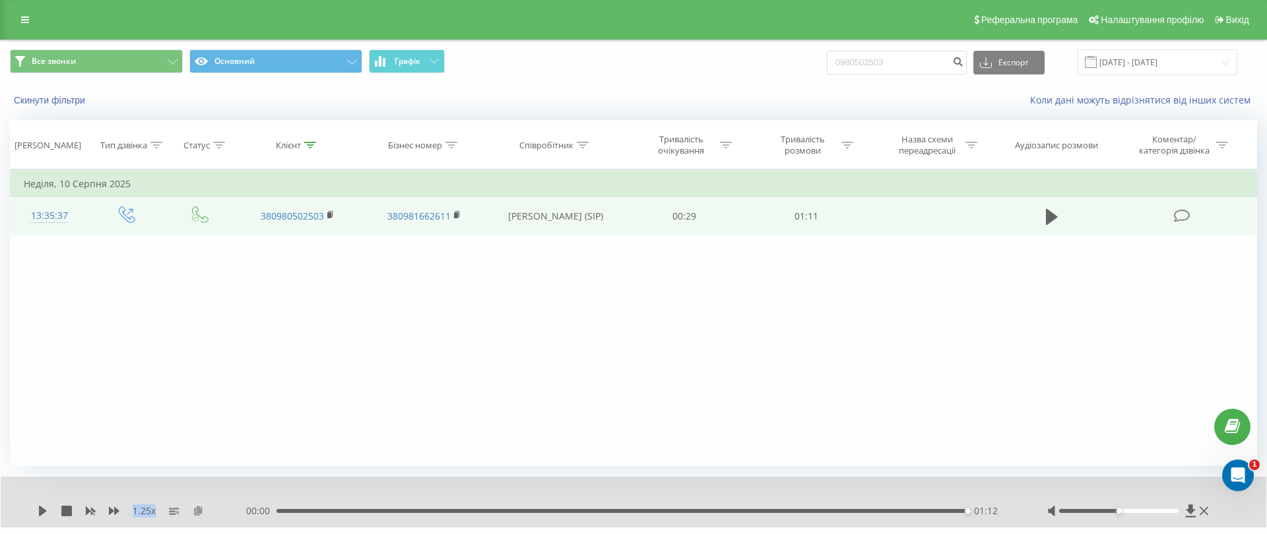
click at [195, 509] on icon at bounding box center [198, 510] width 11 height 9
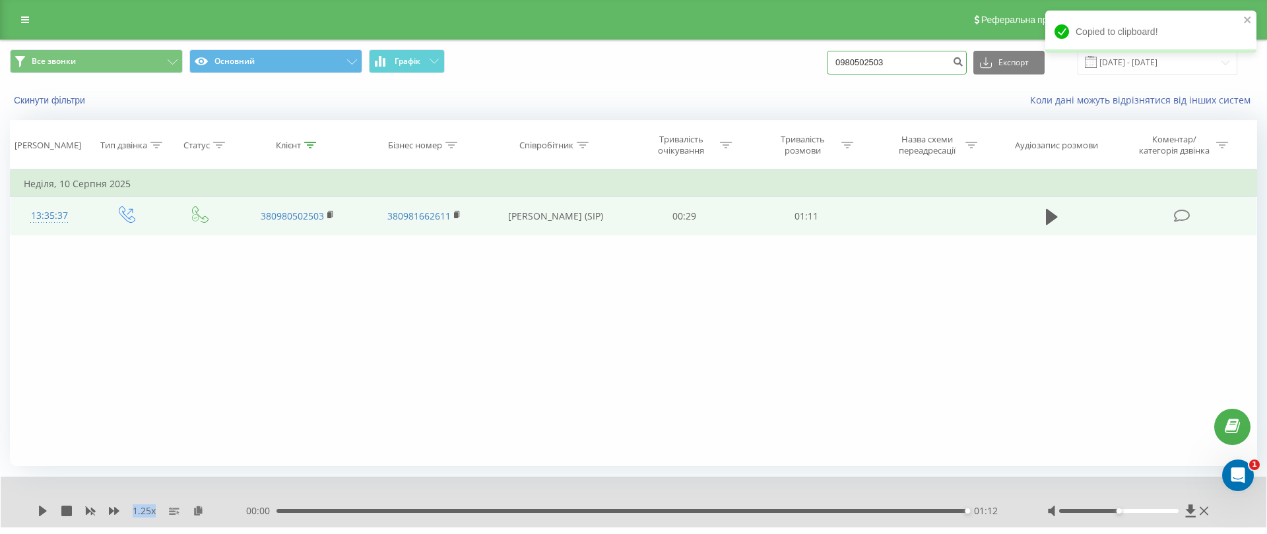
click at [935, 59] on input "0980502503" at bounding box center [897, 63] width 140 height 24
paste input "4863255"
type input "0984863255"
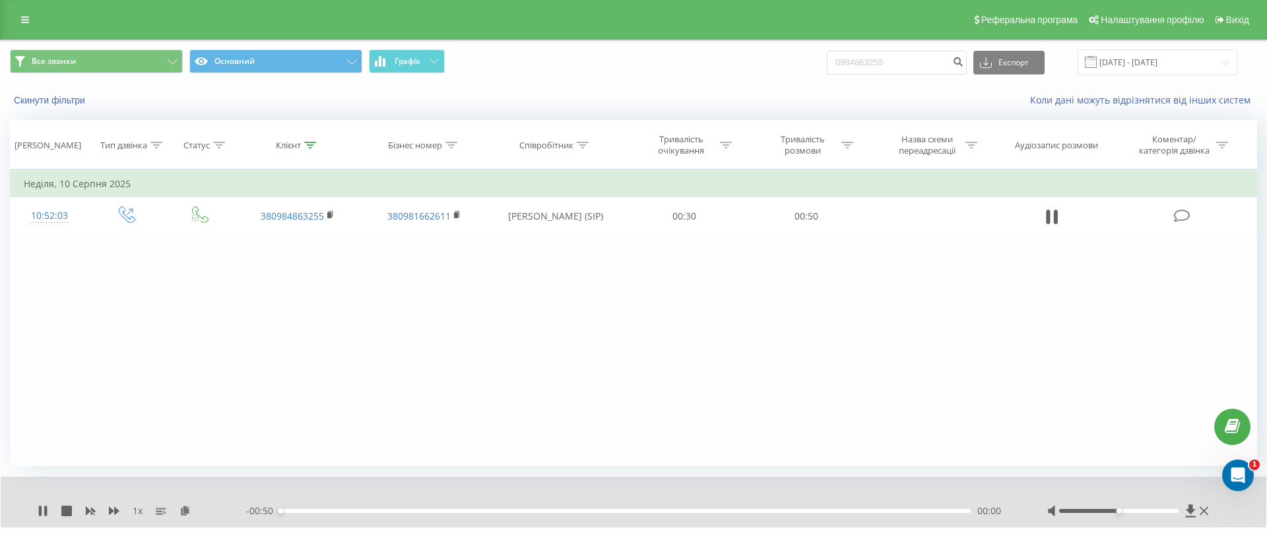
click at [185, 505] on div "1 x" at bounding box center [142, 511] width 208 height 13
click at [185, 506] on icon at bounding box center [184, 510] width 11 height 9
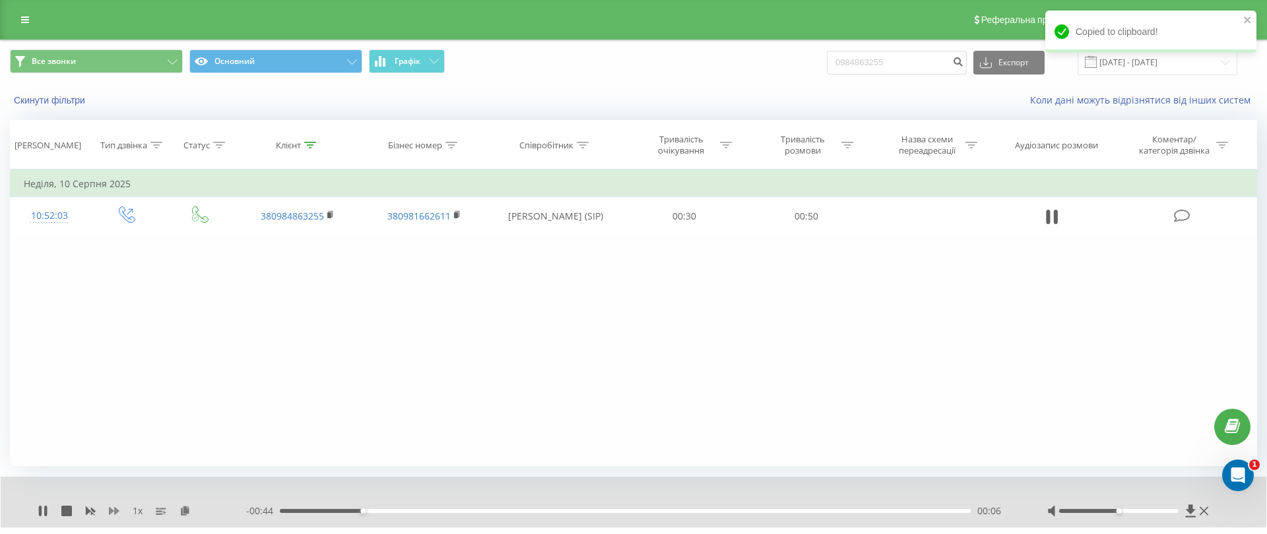
click at [113, 511] on icon at bounding box center [114, 511] width 11 height 11
click at [113, 510] on icon at bounding box center [114, 511] width 11 height 11
click at [193, 516] on button at bounding box center [192, 511] width 11 height 11
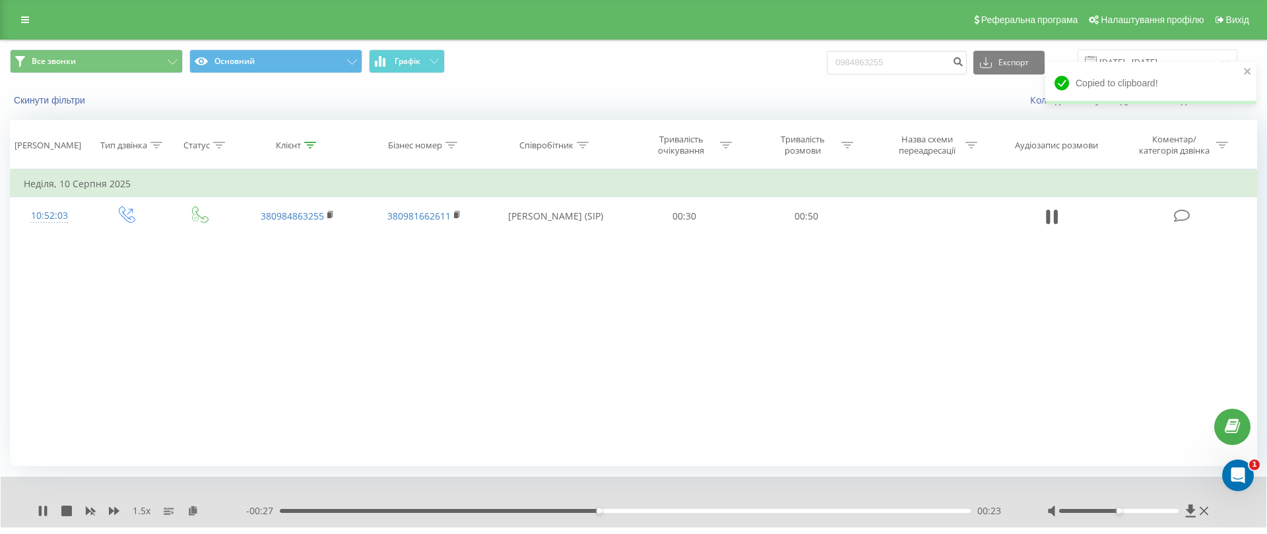
click at [385, 505] on div "- 00:27 00:23 00:23" at bounding box center [630, 511] width 768 height 13
click at [352, 513] on div "- 00:26 00:23 00:23" at bounding box center [630, 511] width 768 height 13
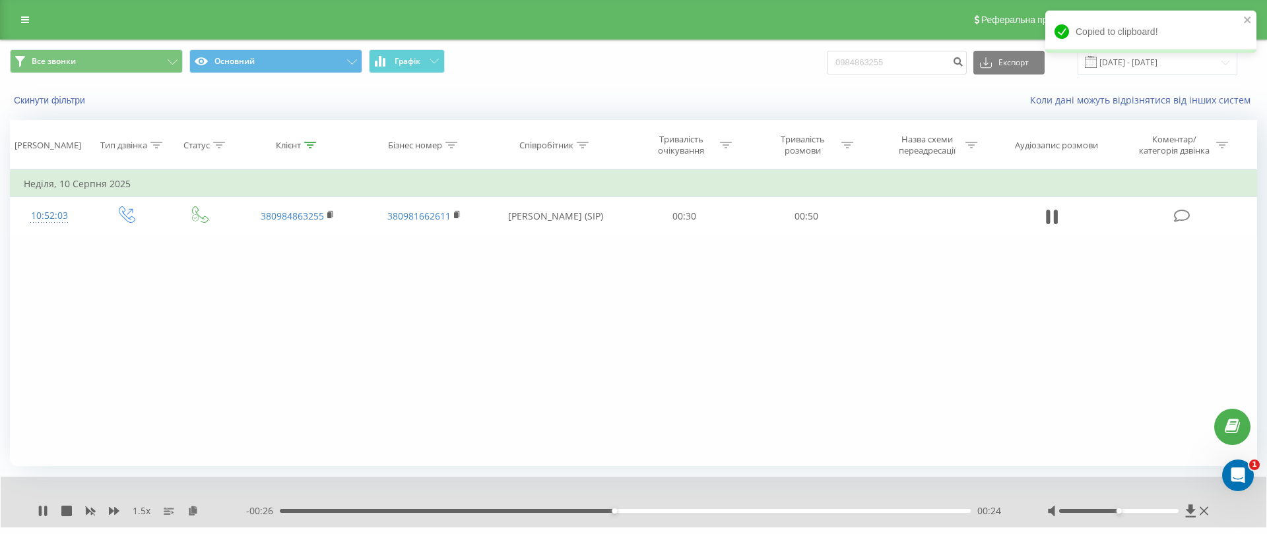
click at [328, 501] on div "1.5 x - 00:26 00:24 00:24" at bounding box center [633, 502] width 1265 height 51
click at [300, 509] on div "00:25" at bounding box center [625, 511] width 691 height 4
click at [193, 509] on icon at bounding box center [192, 510] width 11 height 9
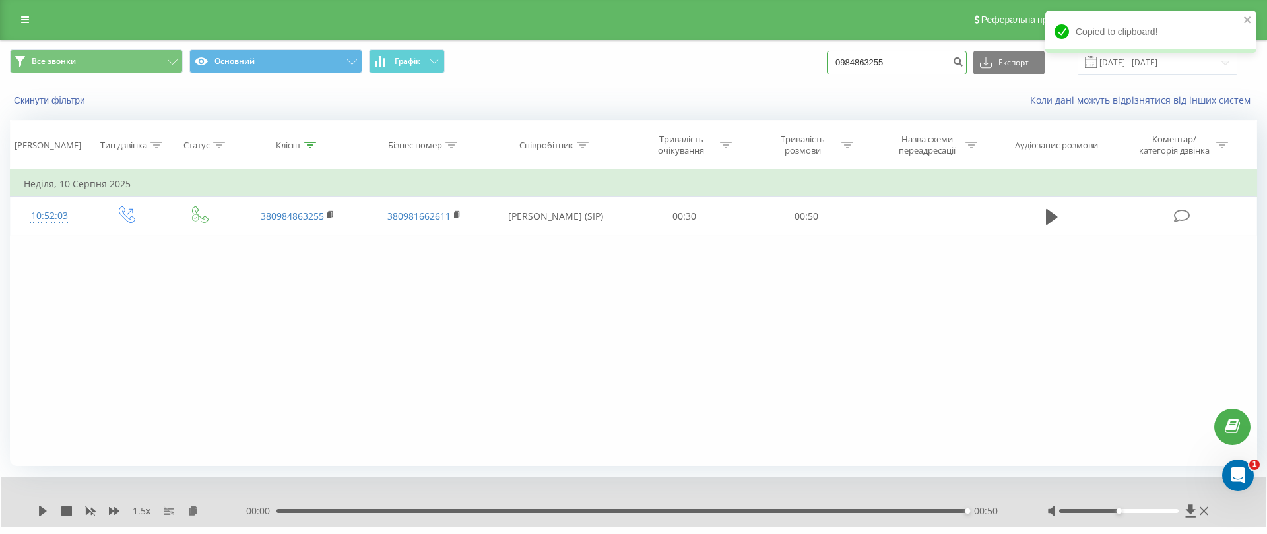
click at [941, 58] on input "0984863255" at bounding box center [897, 63] width 140 height 24
paste input "669489276"
type input "0669489276"
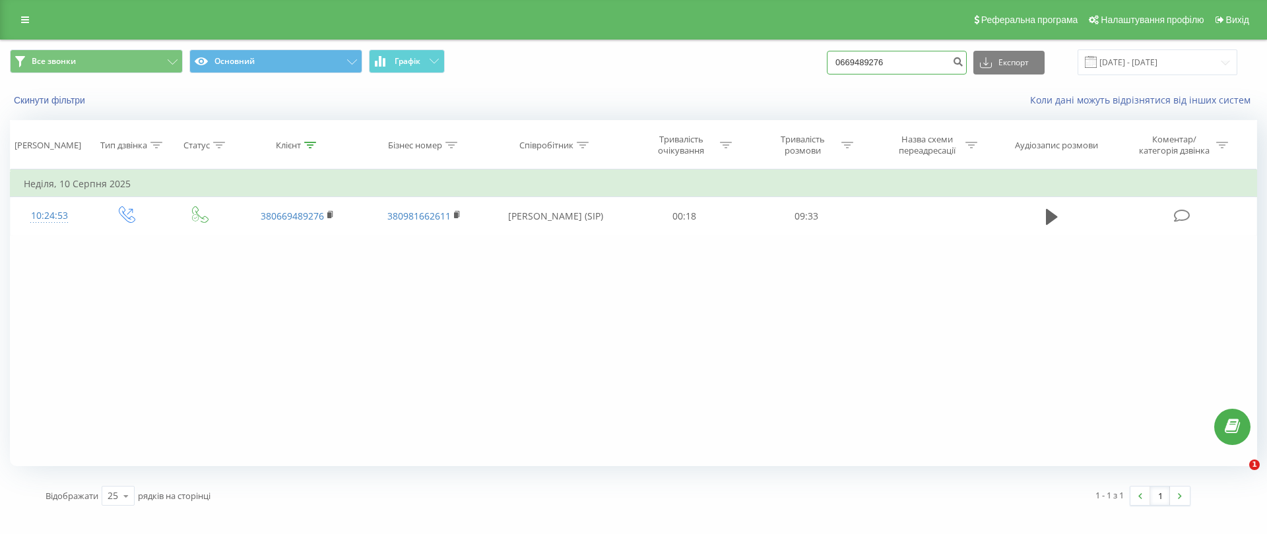
click at [933, 67] on input "0669489276" at bounding box center [897, 63] width 140 height 24
paste input "4208281"
type input "0664208281"
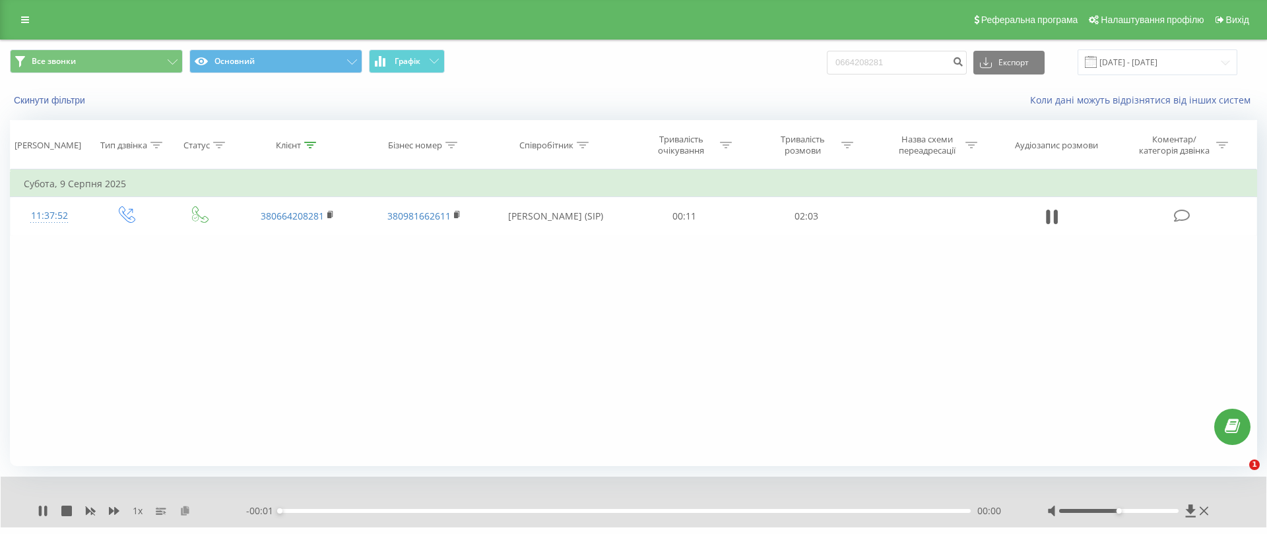
click at [184, 512] on icon at bounding box center [184, 510] width 11 height 9
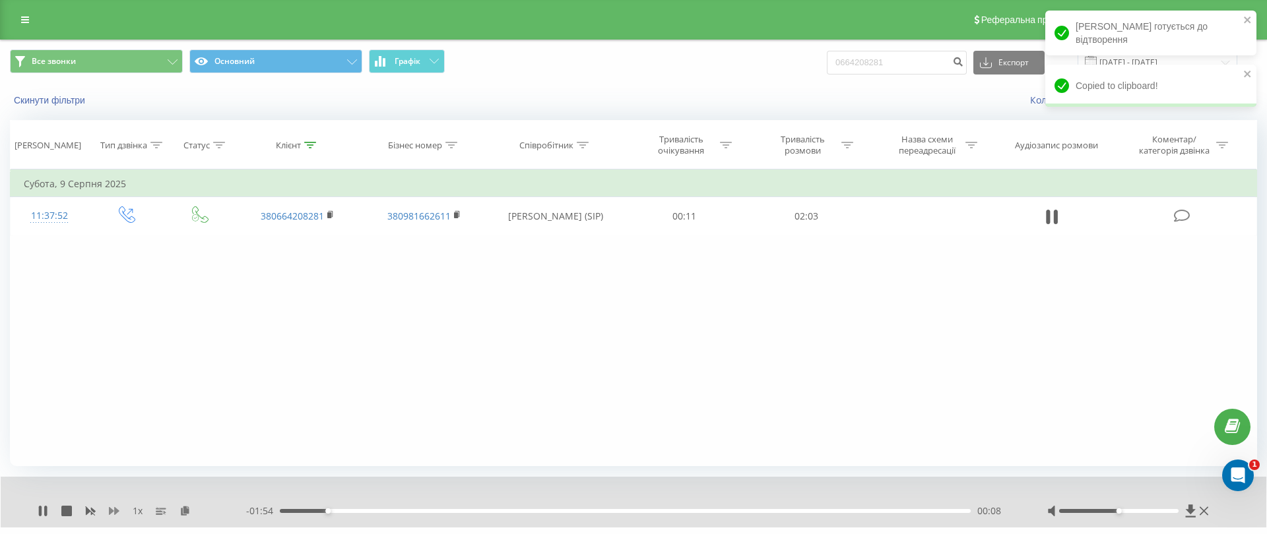
click at [109, 510] on icon at bounding box center [114, 511] width 11 height 8
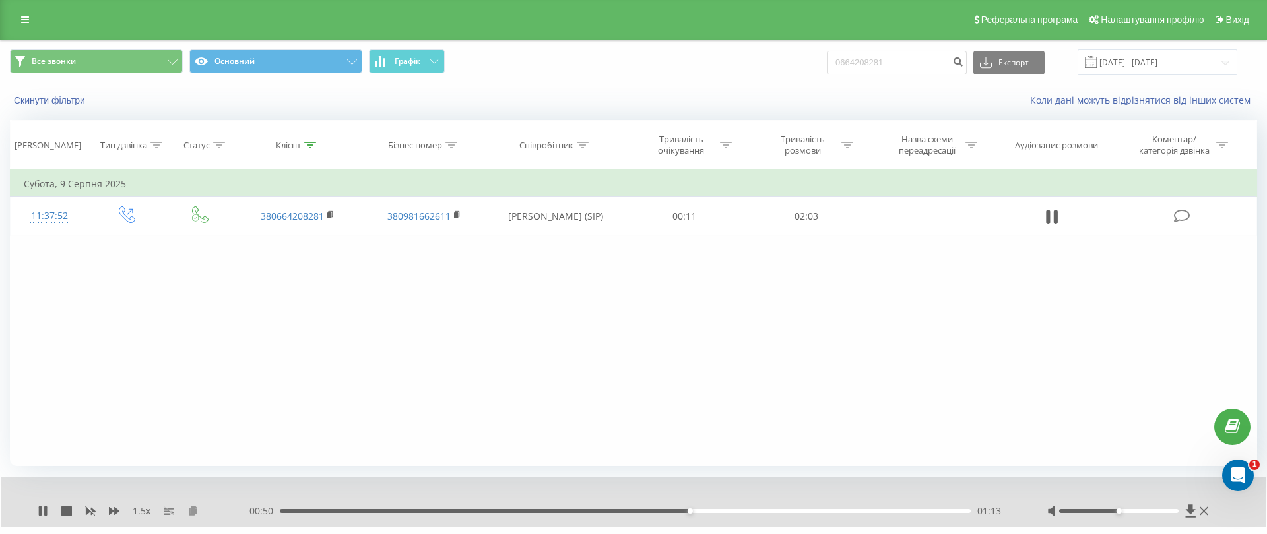
drag, startPoint x: 186, startPoint y: 526, endPoint x: 190, endPoint y: 505, distance: 20.8
click at [190, 506] on icon at bounding box center [192, 510] width 11 height 9
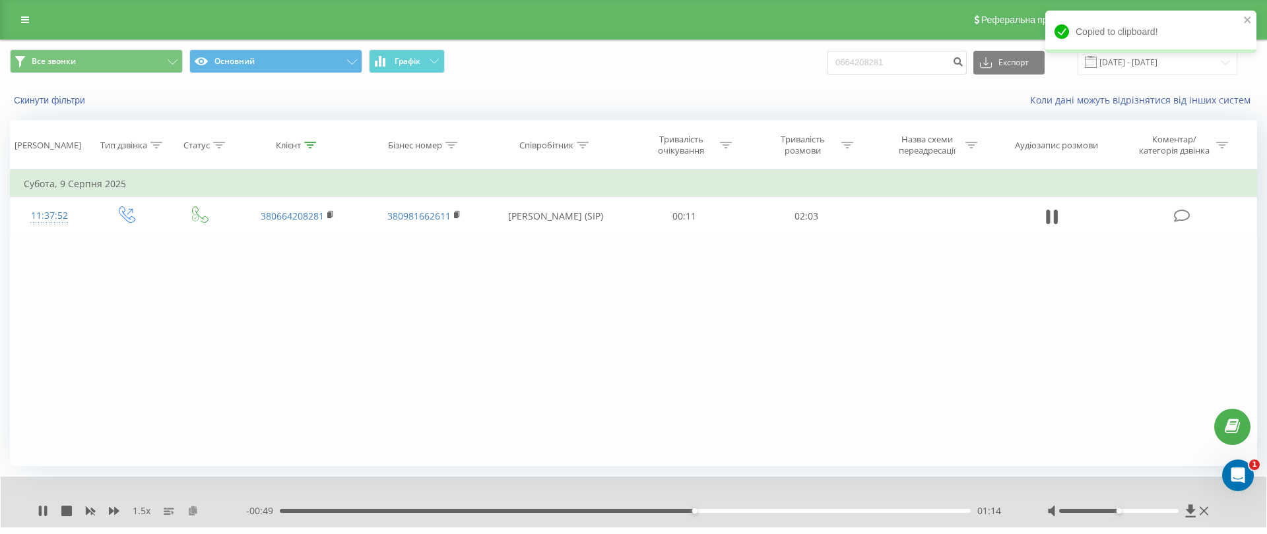
click at [190, 510] on icon at bounding box center [192, 510] width 11 height 9
click at [195, 512] on icon at bounding box center [192, 510] width 11 height 9
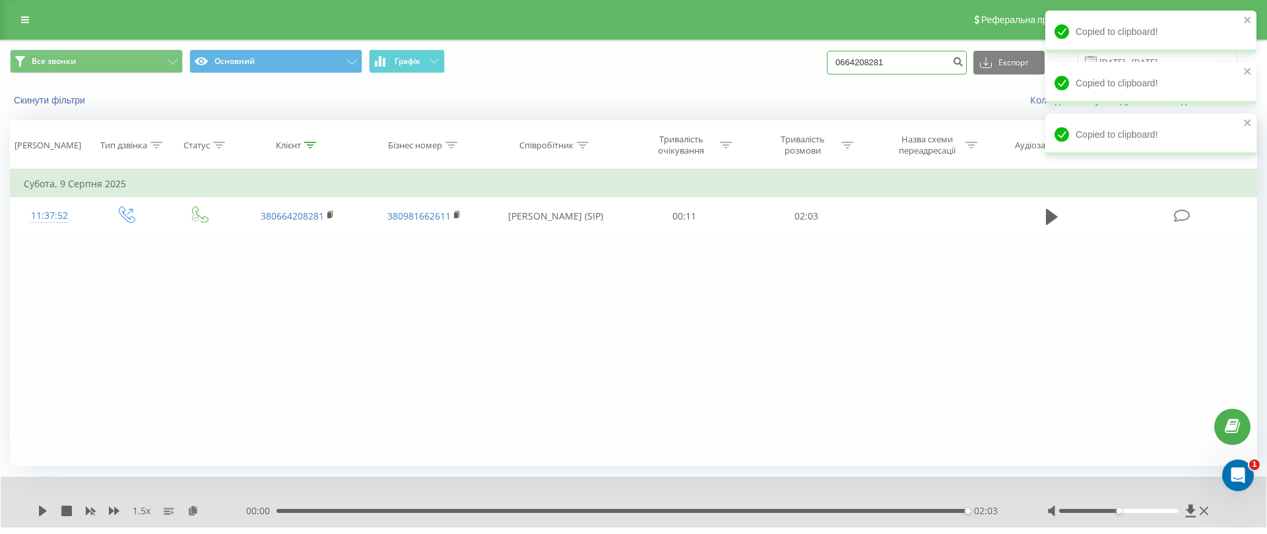
click at [928, 56] on input "0664208281" at bounding box center [897, 63] width 140 height 24
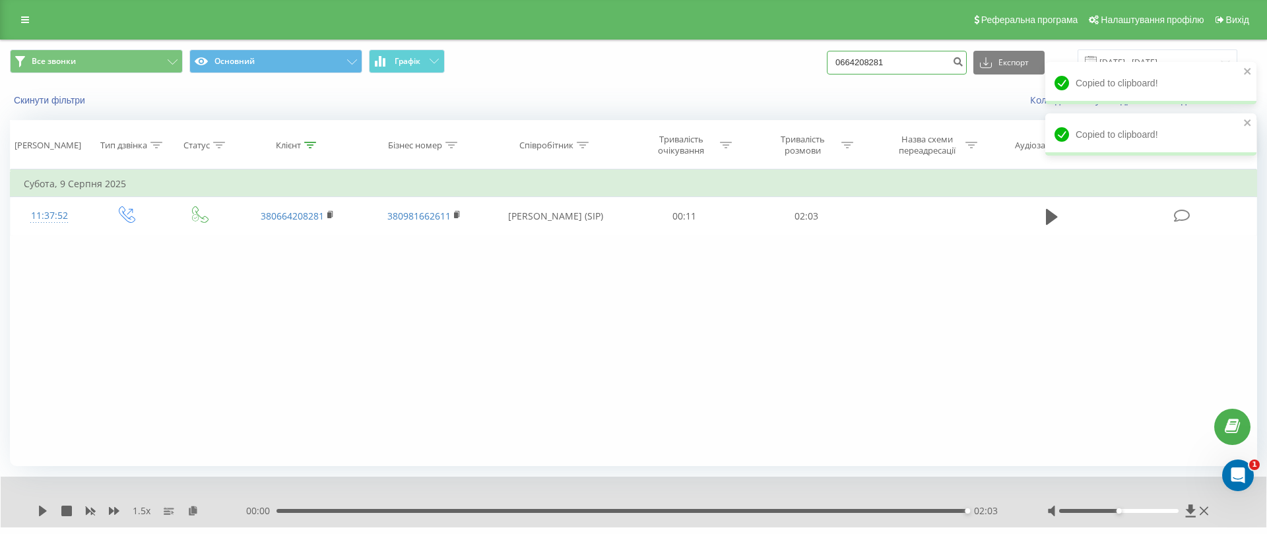
paste input "980008205"
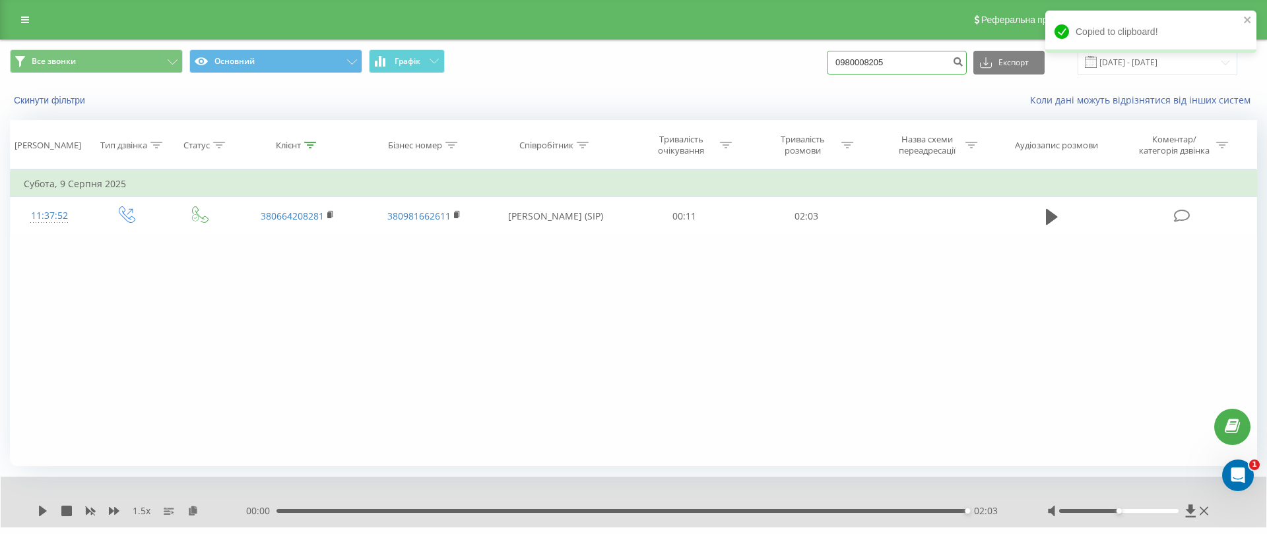
type input "0980008205"
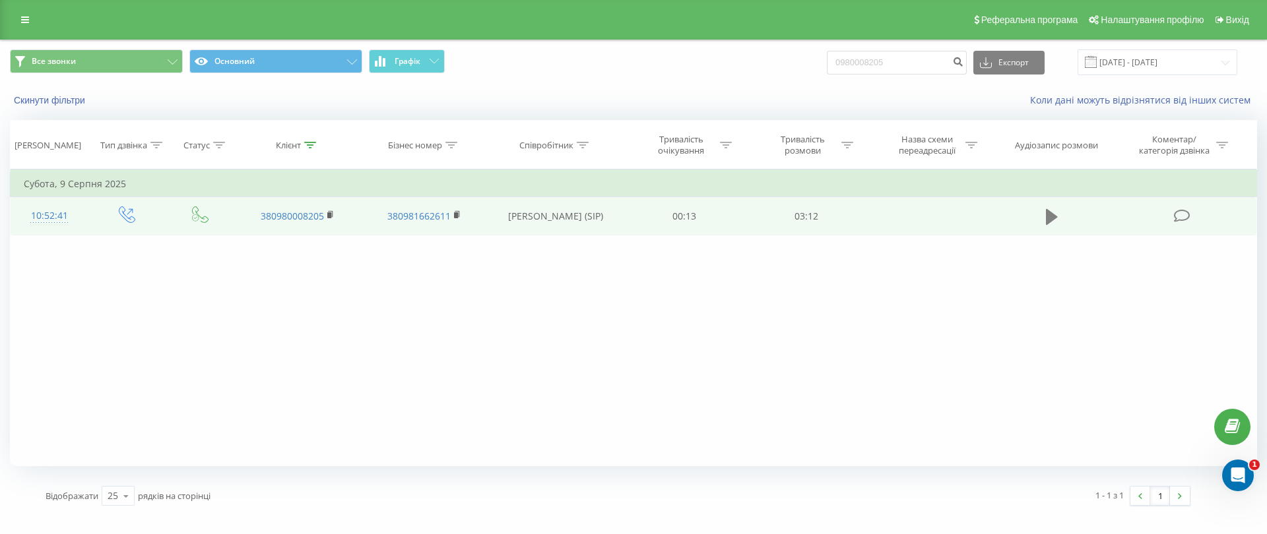
click at [1054, 220] on icon at bounding box center [1052, 217] width 12 height 18
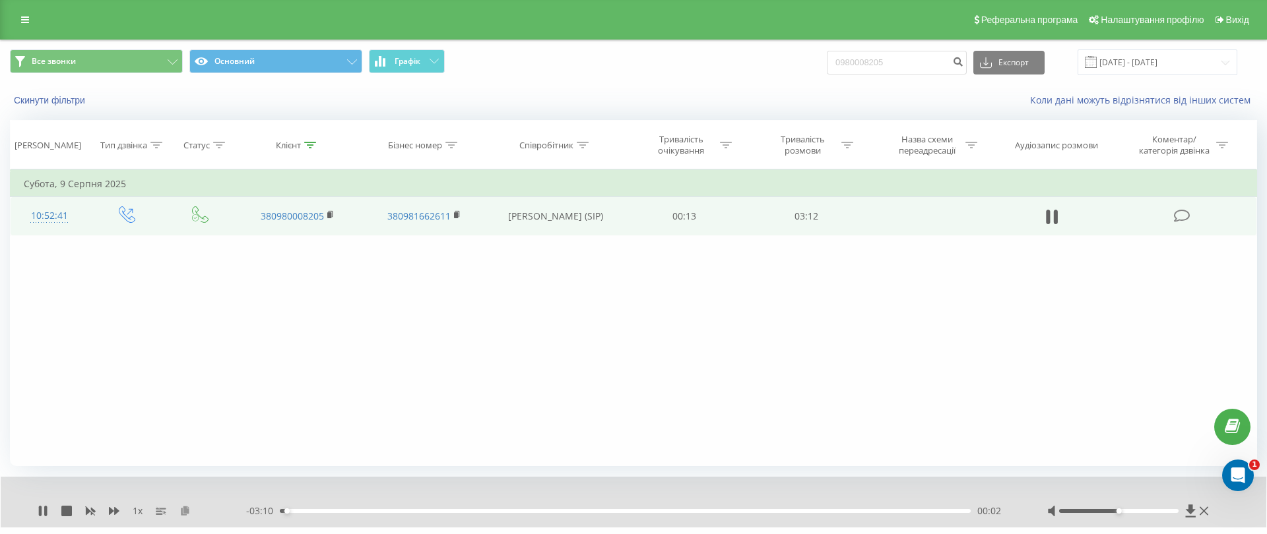
click at [185, 508] on icon at bounding box center [184, 510] width 11 height 9
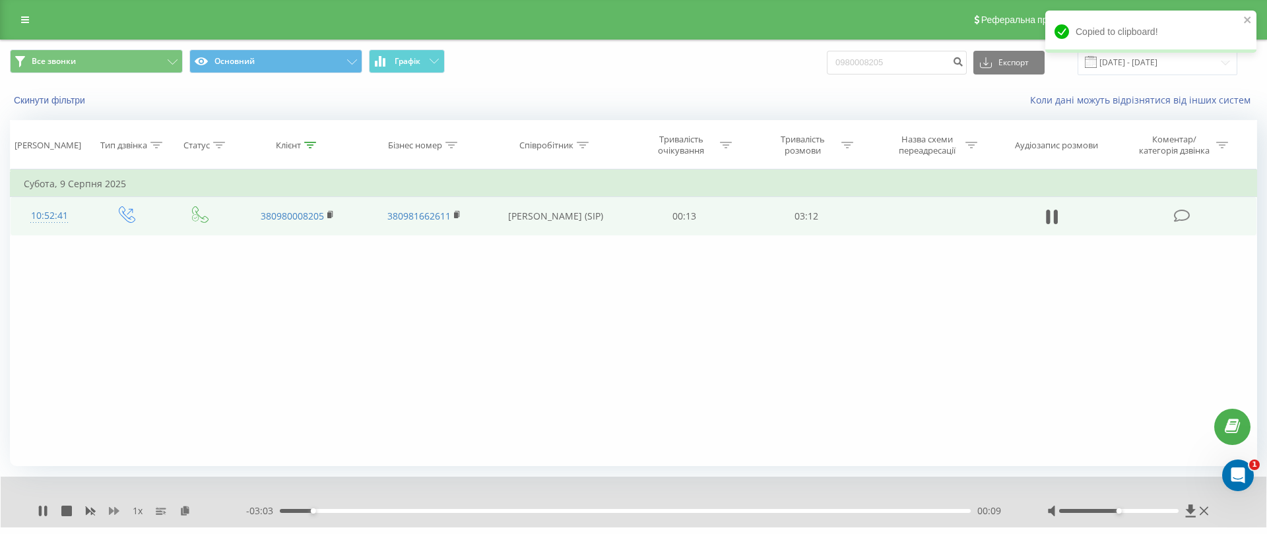
click at [110, 512] on icon at bounding box center [114, 511] width 11 height 8
click at [199, 508] on icon at bounding box center [198, 510] width 11 height 9
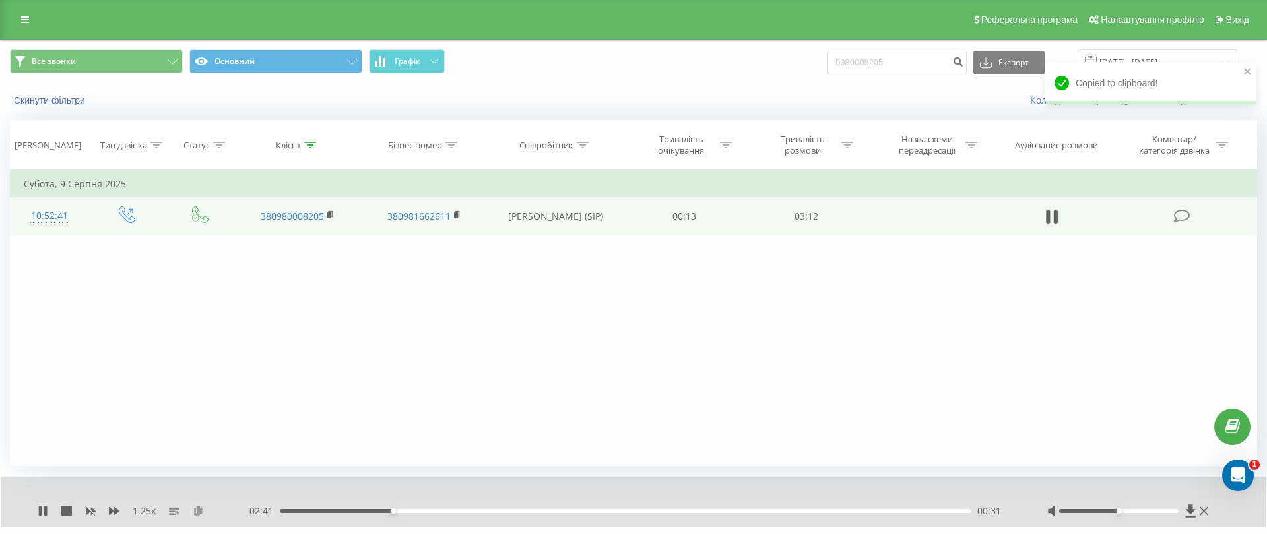
click at [197, 514] on icon at bounding box center [198, 510] width 11 height 9
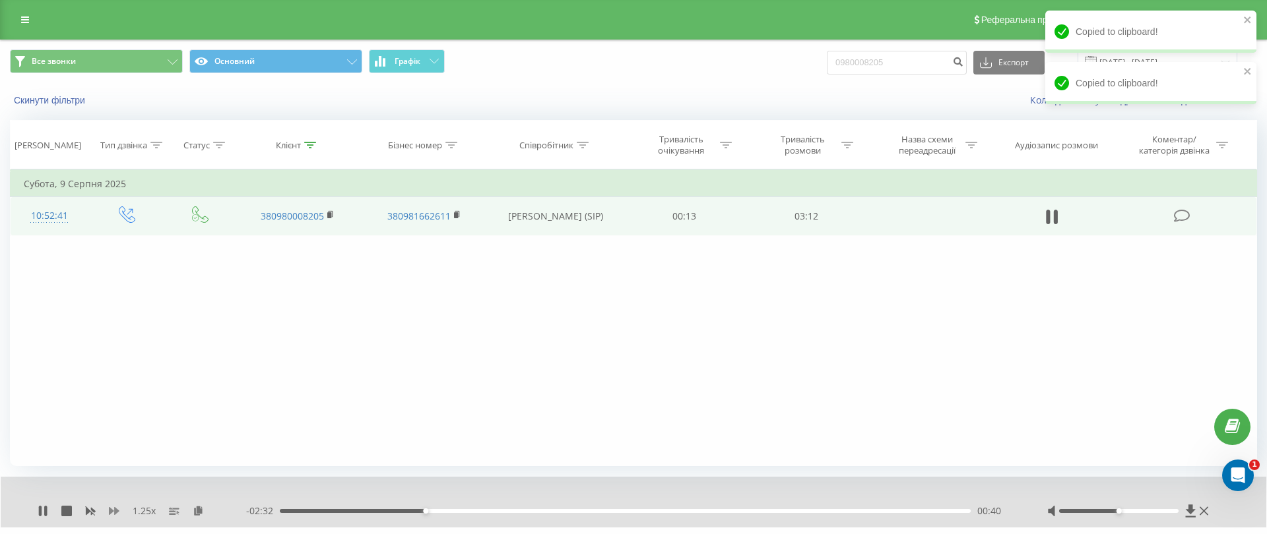
click at [114, 508] on icon at bounding box center [114, 511] width 11 height 8
click at [189, 513] on icon at bounding box center [192, 510] width 11 height 9
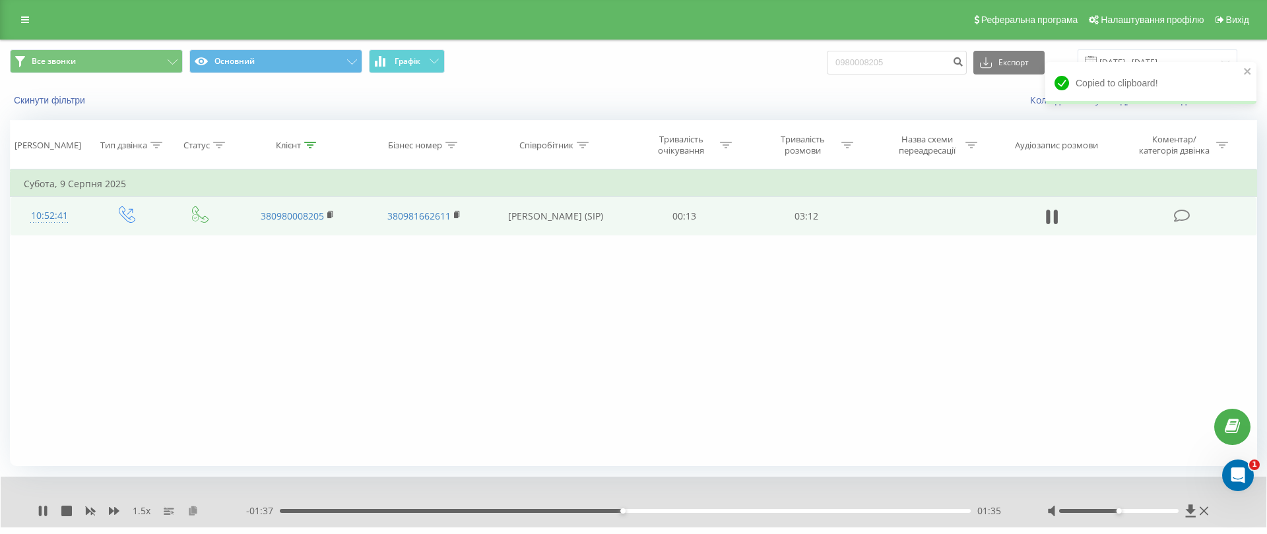
click at [196, 513] on icon at bounding box center [192, 510] width 11 height 9
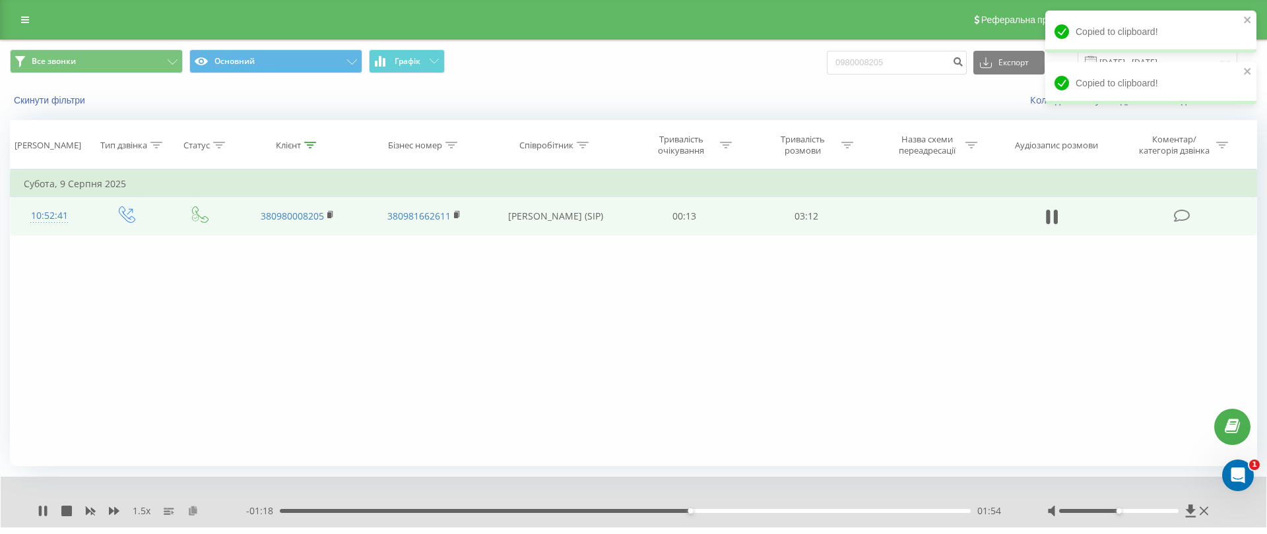
click at [193, 510] on icon at bounding box center [192, 510] width 11 height 9
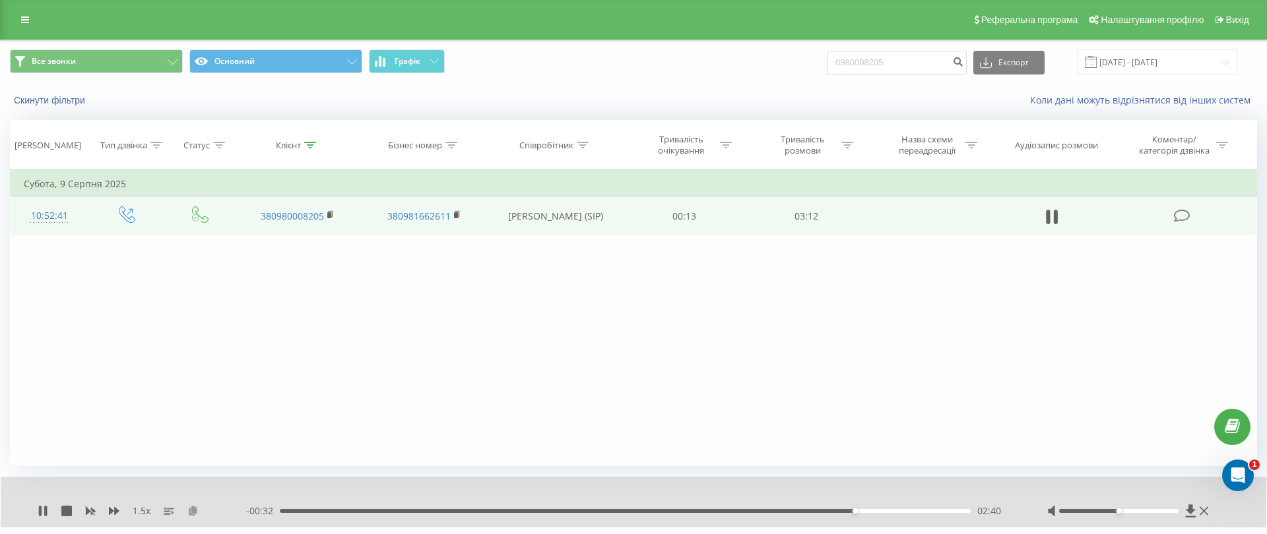
click at [195, 509] on icon at bounding box center [192, 510] width 11 height 9
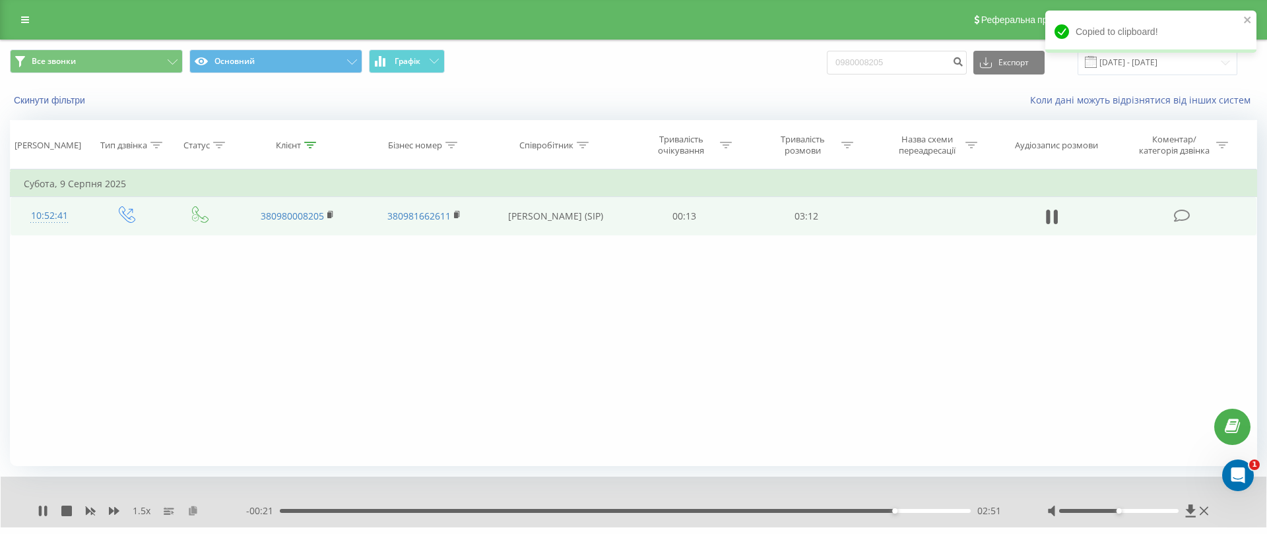
click at [193, 507] on icon at bounding box center [192, 510] width 11 height 9
click at [945, 51] on input "0980008205" at bounding box center [897, 63] width 140 height 24
paste input "681272873"
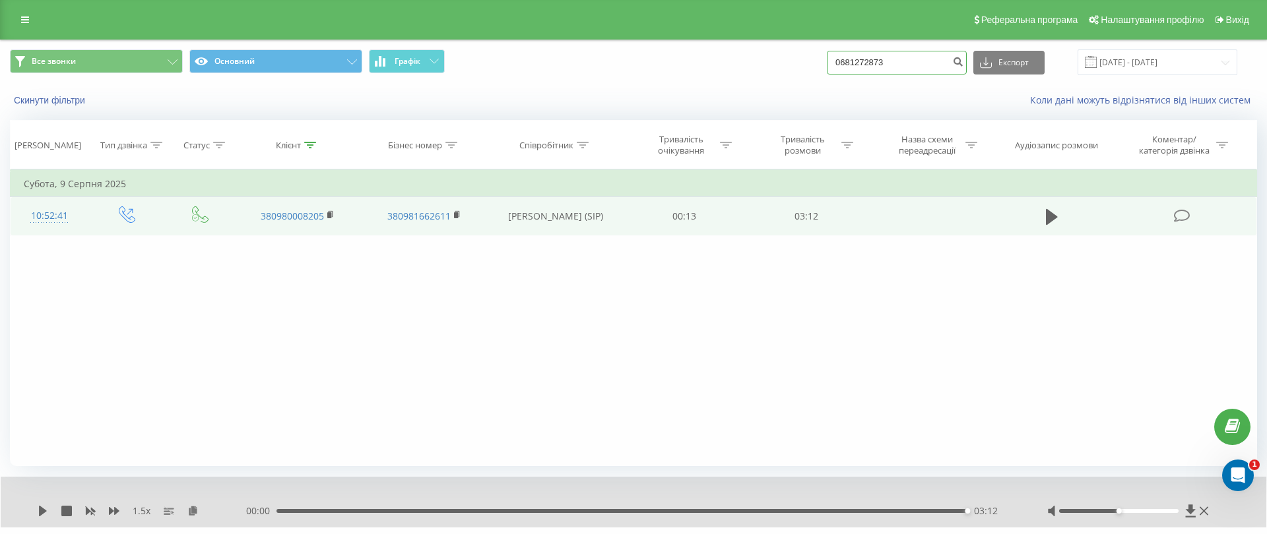
type input "0681272873"
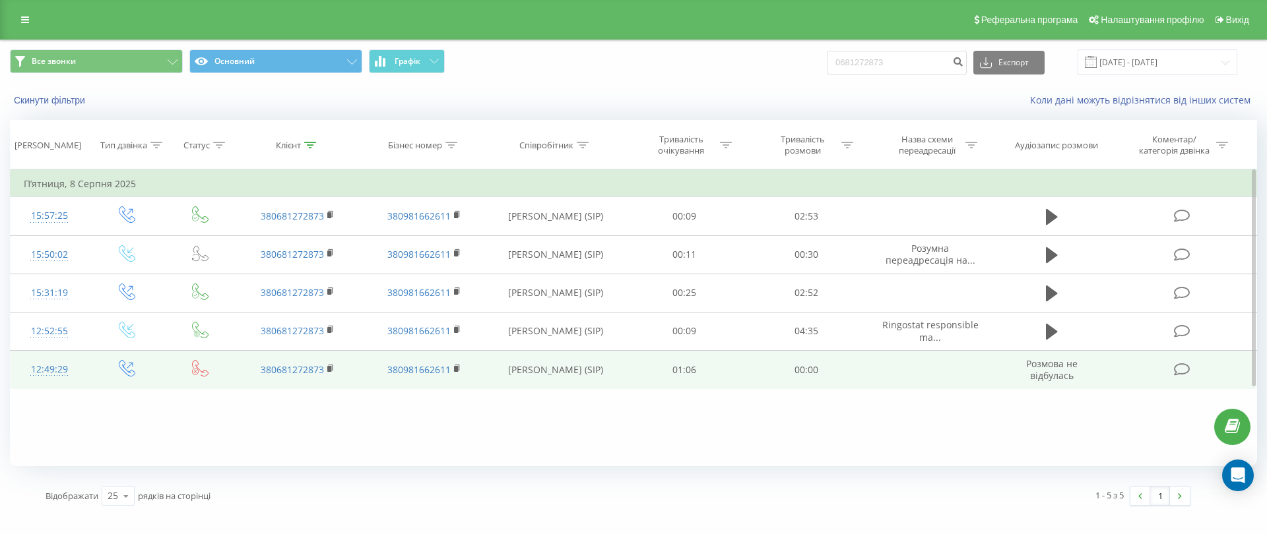
click at [1045, 337] on button at bounding box center [1052, 332] width 20 height 20
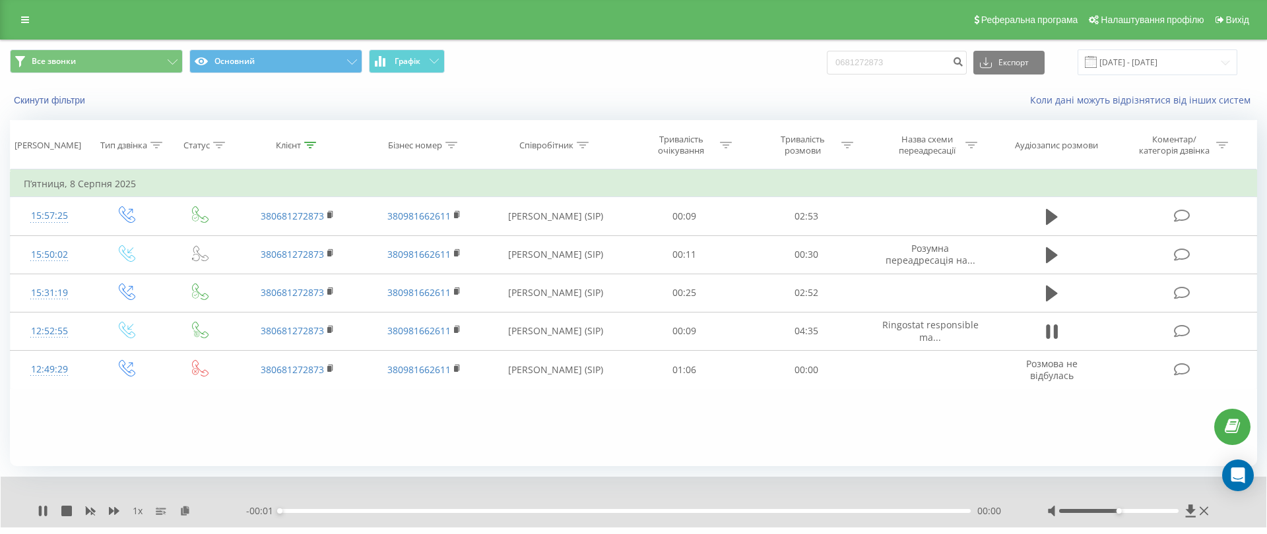
scroll to position [32, 0]
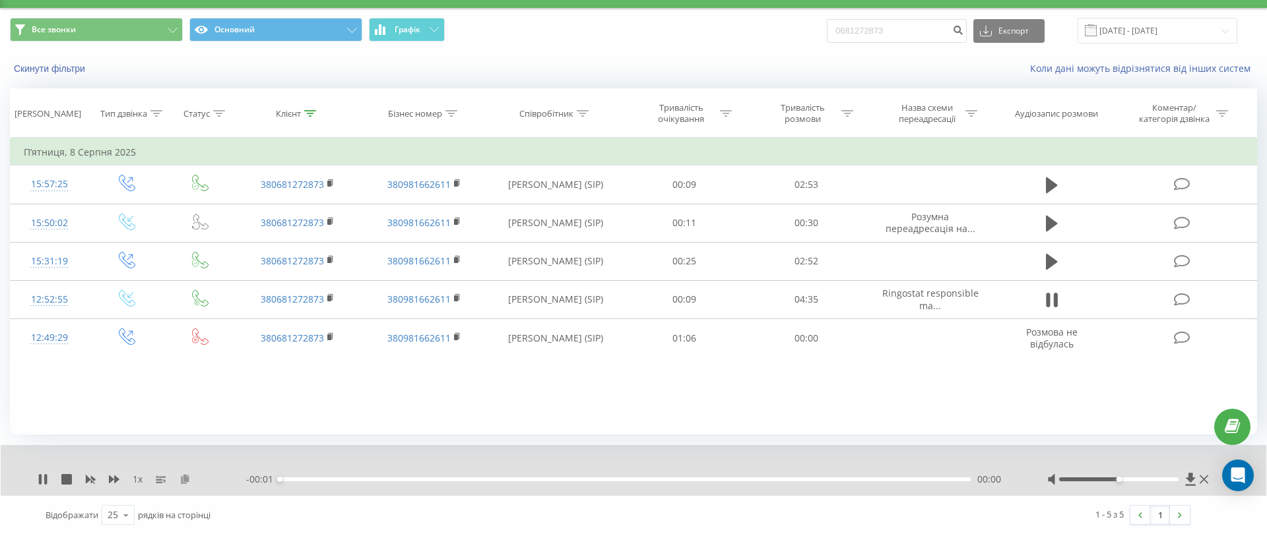
click at [189, 482] on icon at bounding box center [184, 478] width 11 height 9
click at [116, 480] on icon at bounding box center [114, 480] width 11 height 8
click at [196, 477] on icon at bounding box center [192, 478] width 11 height 9
click at [197, 480] on icon at bounding box center [192, 478] width 11 height 9
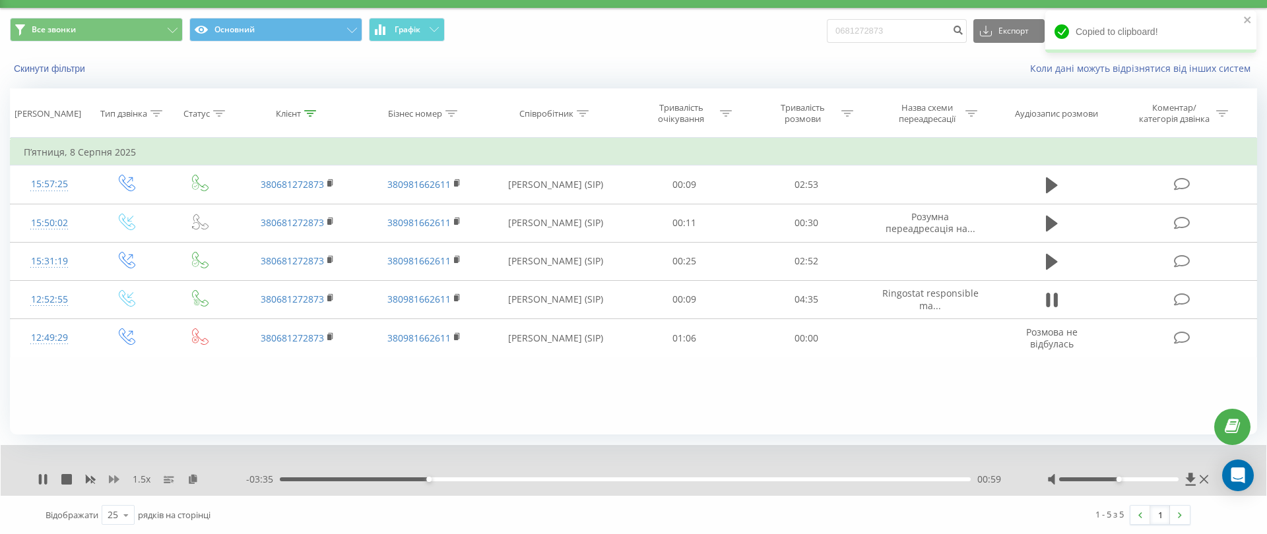
click at [116, 479] on icon at bounding box center [114, 480] width 11 height 8
click at [1138, 478] on div at bounding box center [1119, 480] width 120 height 4
click at [1169, 479] on div at bounding box center [1119, 480] width 120 height 4
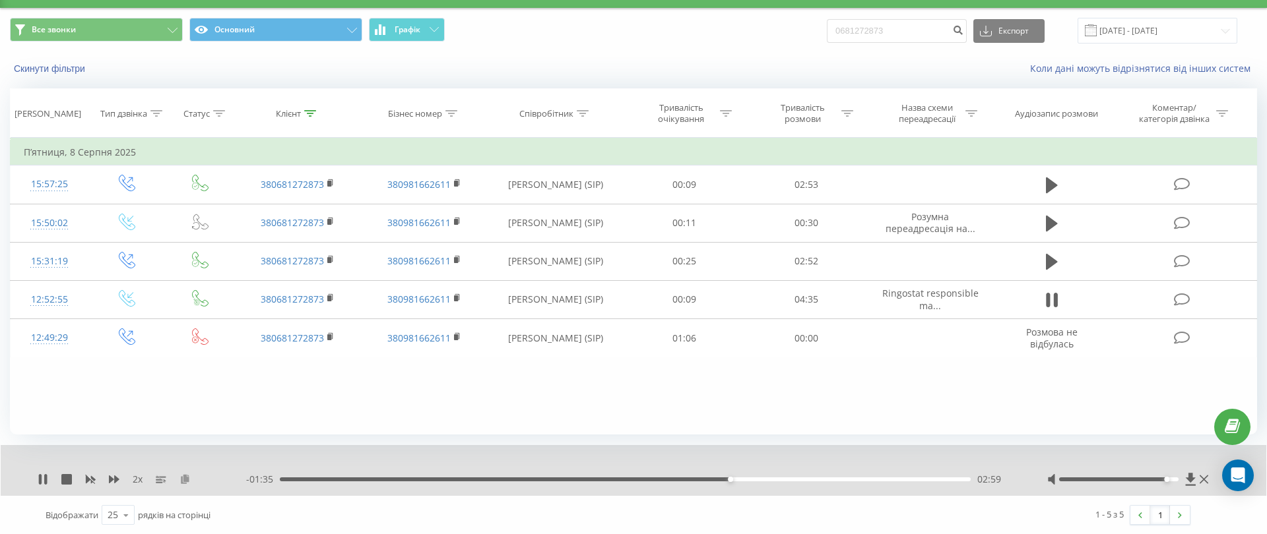
click at [184, 477] on icon at bounding box center [184, 478] width 11 height 9
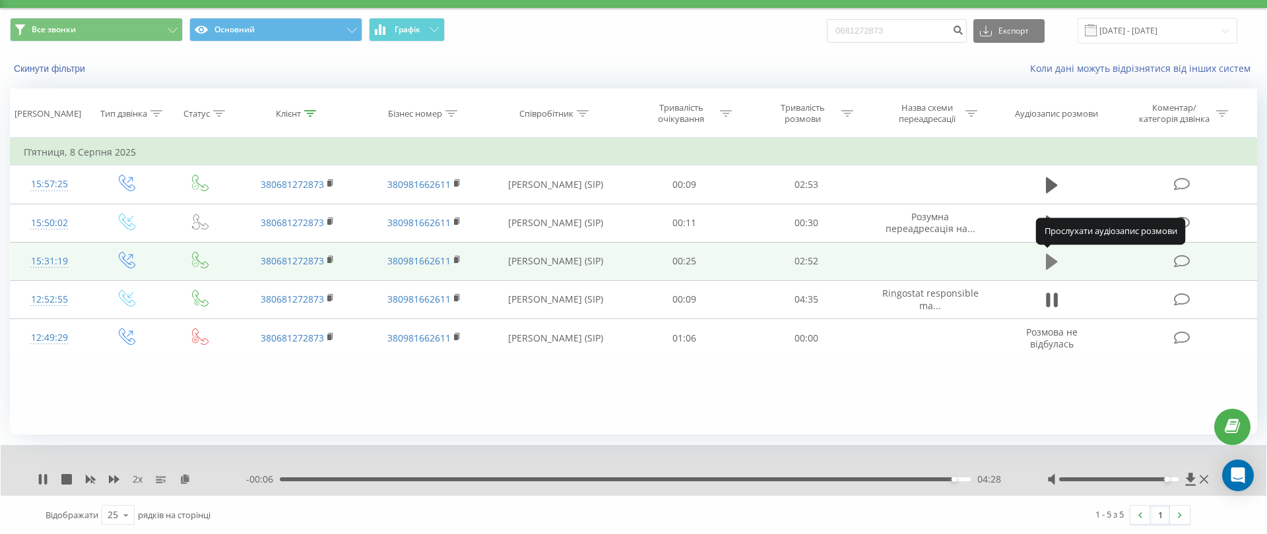
click at [1047, 259] on icon at bounding box center [1052, 262] width 12 height 16
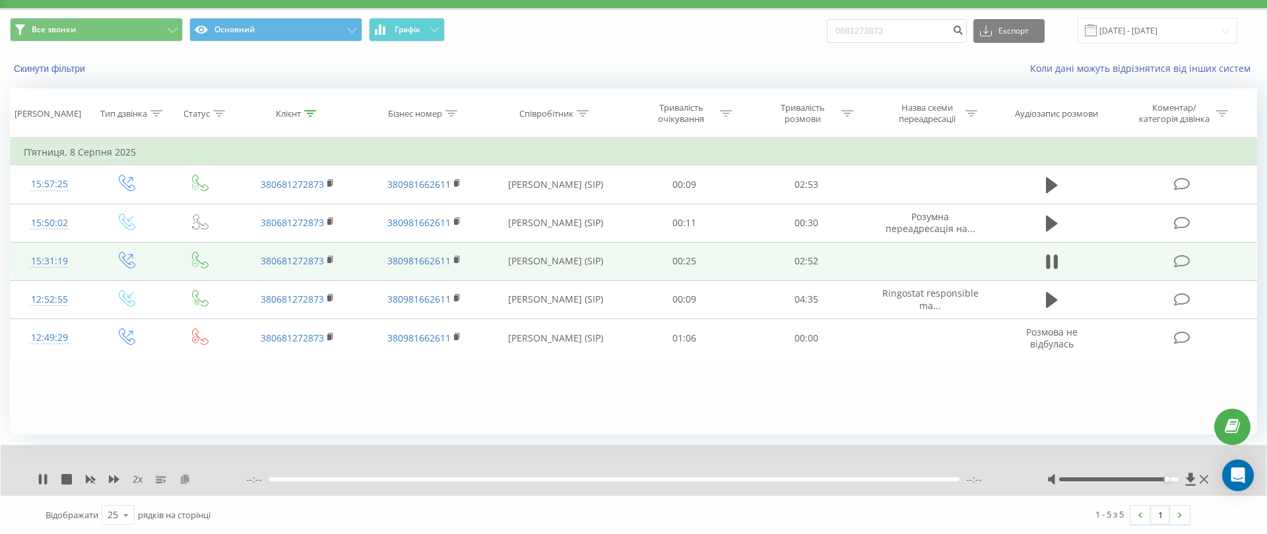
click at [187, 477] on icon at bounding box center [184, 478] width 11 height 9
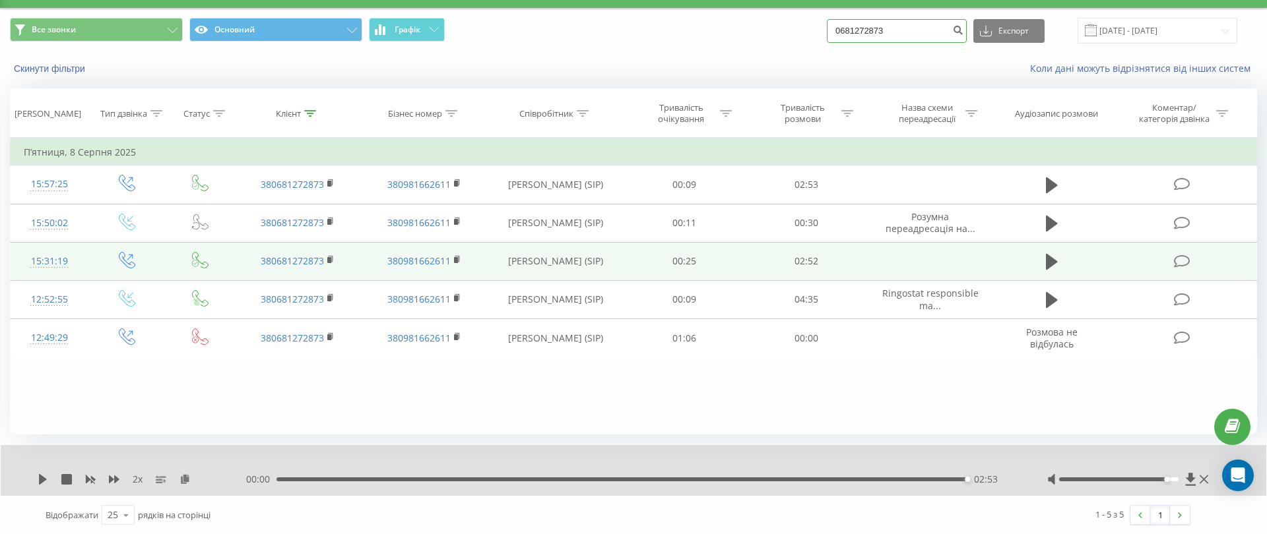
click at [933, 34] on input "0681272873" at bounding box center [897, 31] width 140 height 24
paste input "8447515"
type input "0688447515"
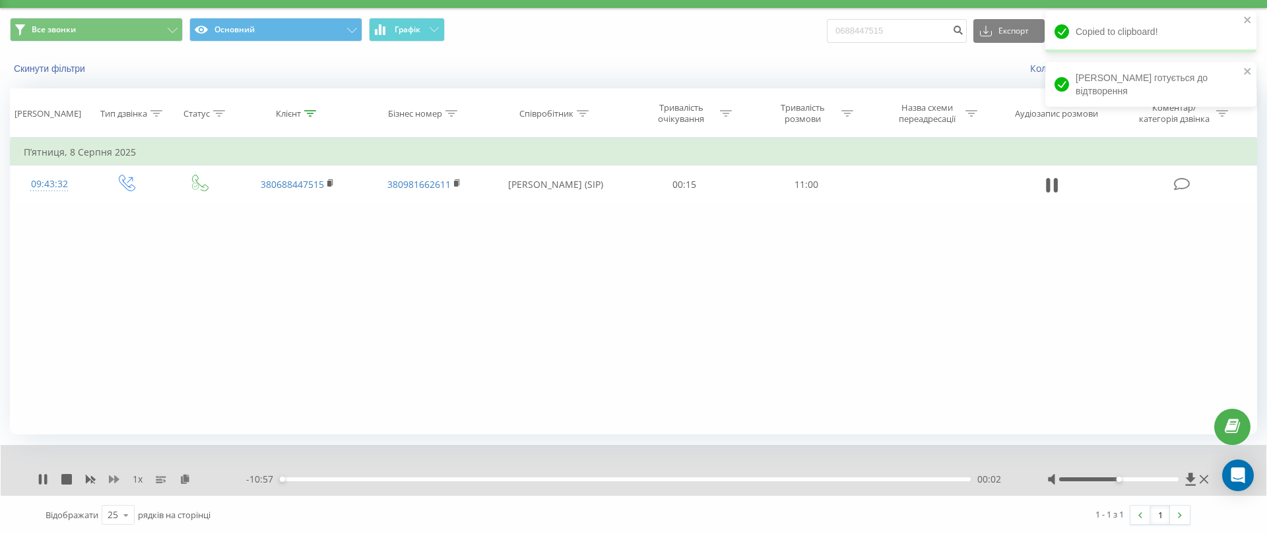
click at [115, 478] on icon at bounding box center [114, 480] width 11 height 8
click at [184, 475] on icon at bounding box center [184, 478] width 11 height 9
click at [183, 480] on icon at bounding box center [184, 478] width 11 height 9
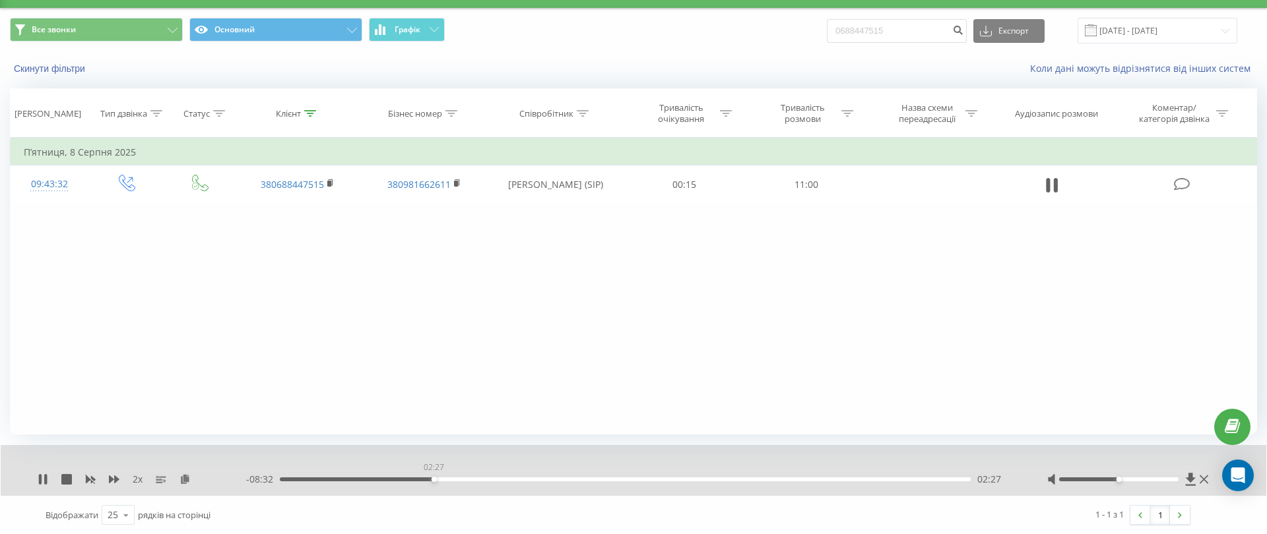
click at [433, 478] on div "02:27" at bounding box center [625, 480] width 691 height 4
click at [42, 473] on div "2 x" at bounding box center [142, 479] width 208 height 13
click at [42, 483] on icon at bounding box center [43, 479] width 11 height 11
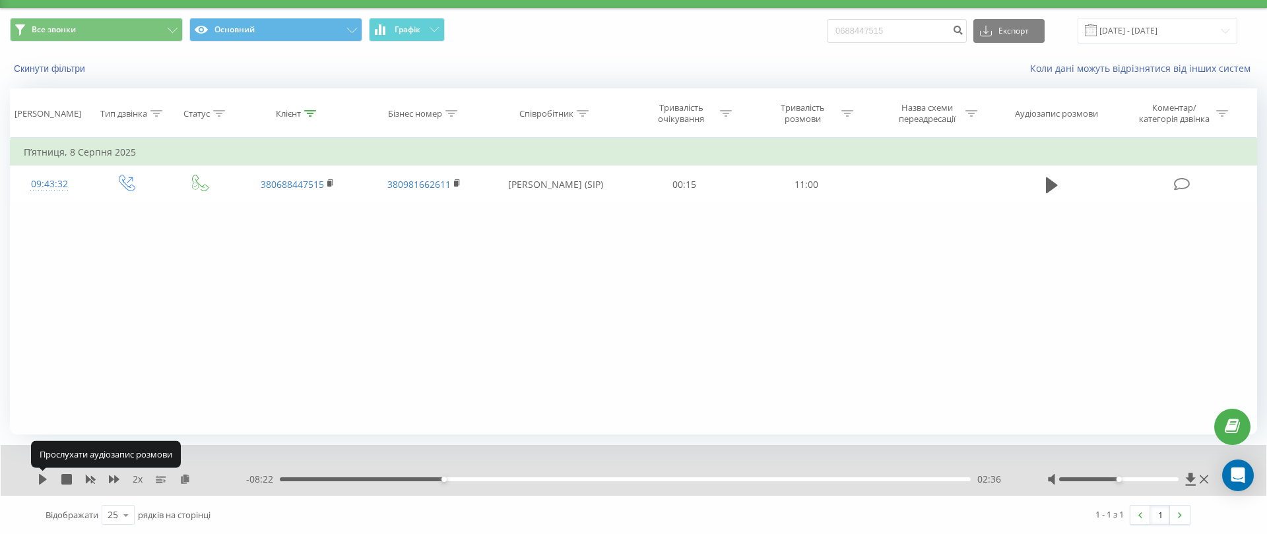
click at [42, 483] on icon at bounding box center [43, 479] width 11 height 11
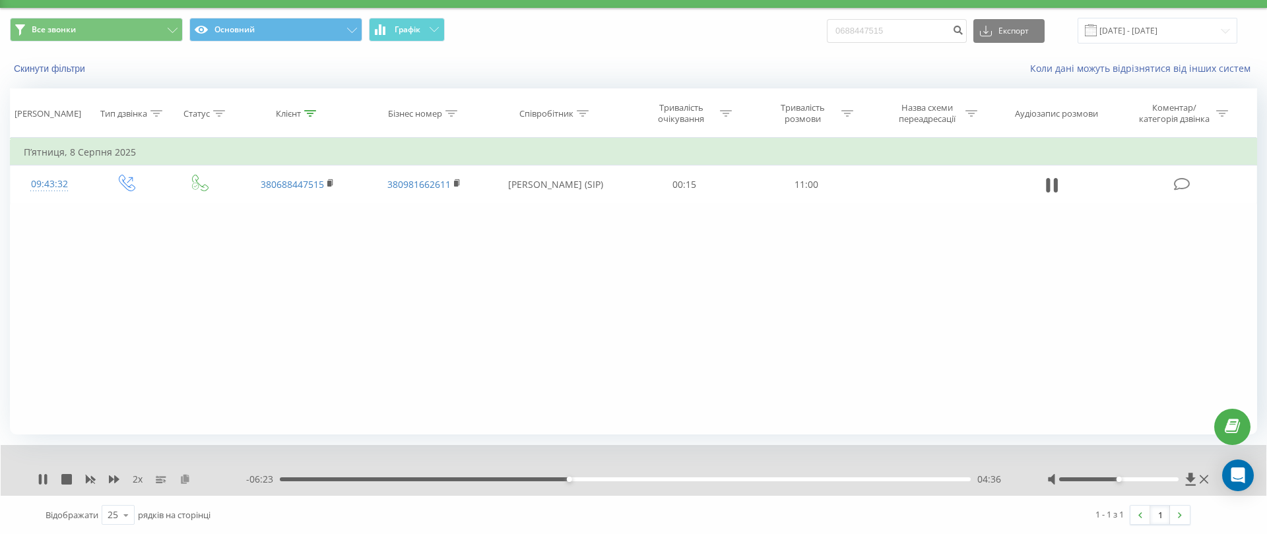
click at [181, 480] on icon at bounding box center [184, 478] width 11 height 9
click at [186, 484] on button at bounding box center [184, 479] width 11 height 11
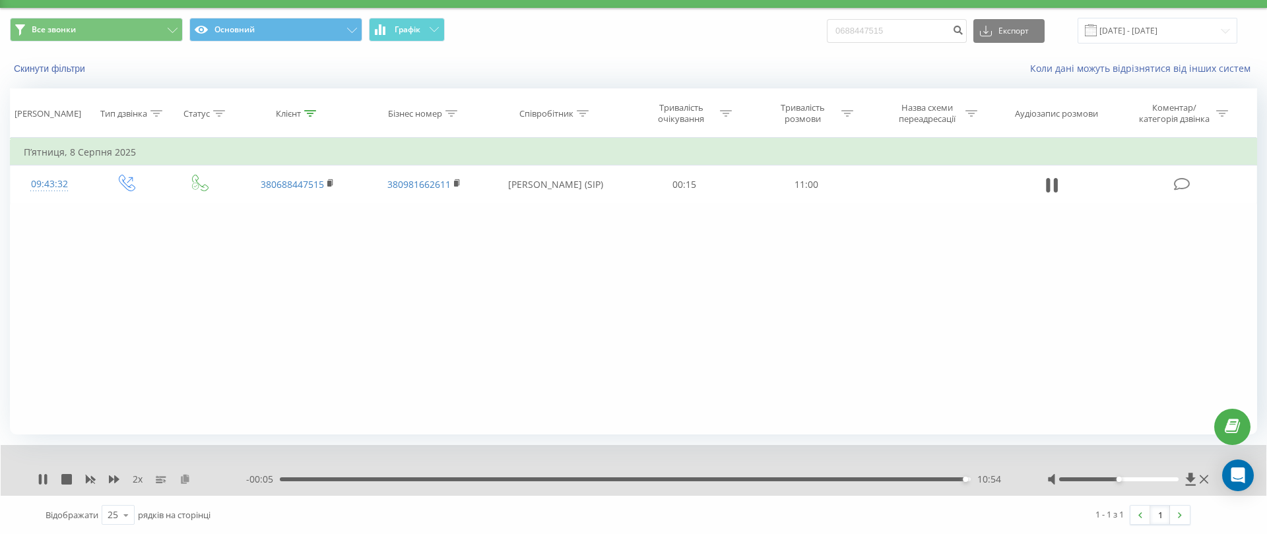
click at [186, 479] on icon at bounding box center [184, 478] width 11 height 9
click at [922, 32] on input "0688447515" at bounding box center [897, 31] width 140 height 24
paste input "960286802"
type input "0960286802"
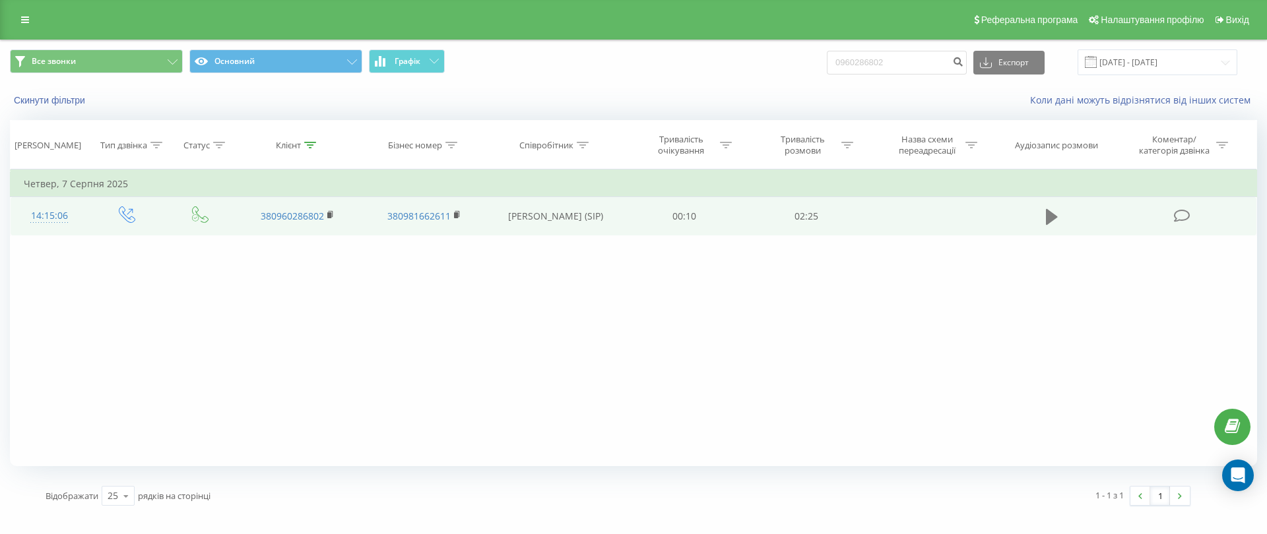
click at [1051, 215] on icon at bounding box center [1052, 217] width 12 height 16
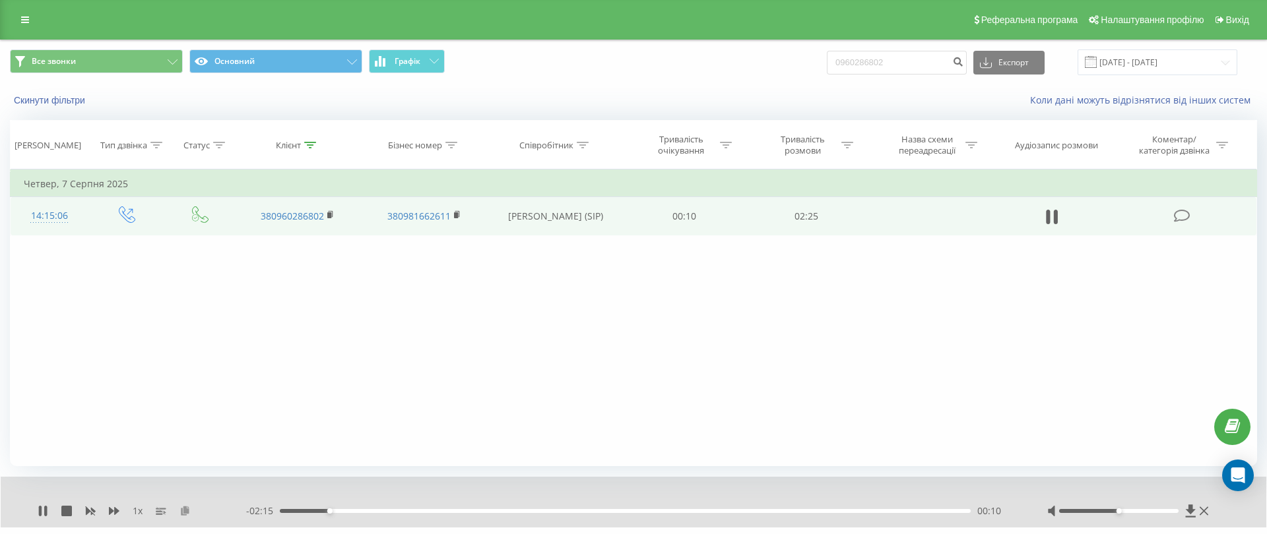
click at [183, 507] on icon at bounding box center [184, 510] width 11 height 9
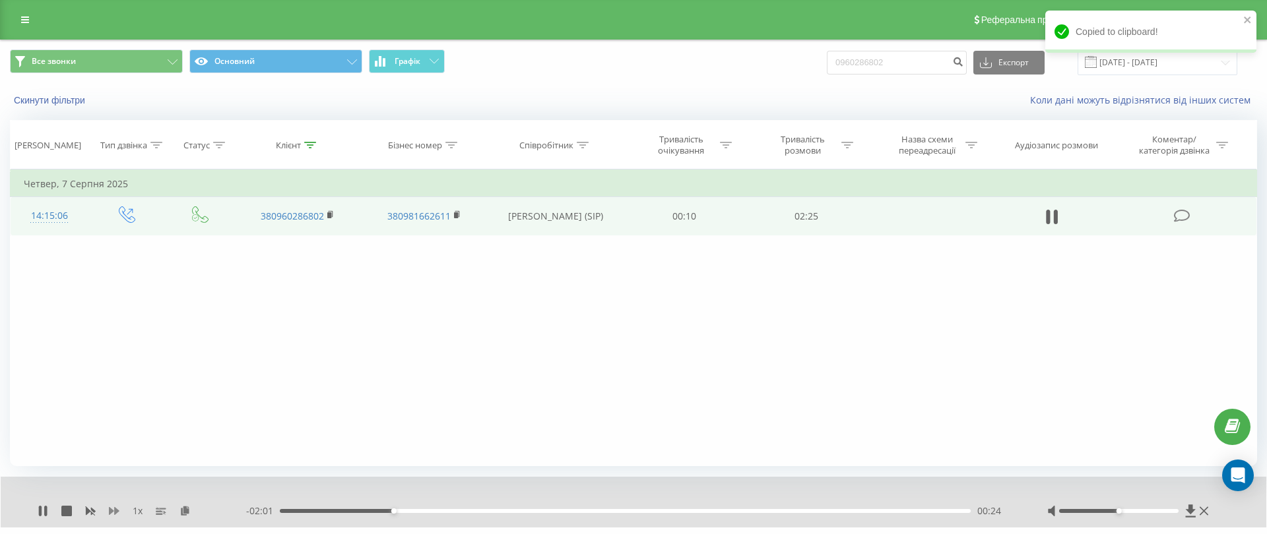
click at [117, 510] on icon at bounding box center [114, 511] width 11 height 8
click at [185, 509] on div "1.5 x" at bounding box center [142, 511] width 208 height 13
click at [198, 509] on div "1.5 x" at bounding box center [142, 511] width 208 height 13
click at [191, 509] on icon at bounding box center [192, 510] width 11 height 9
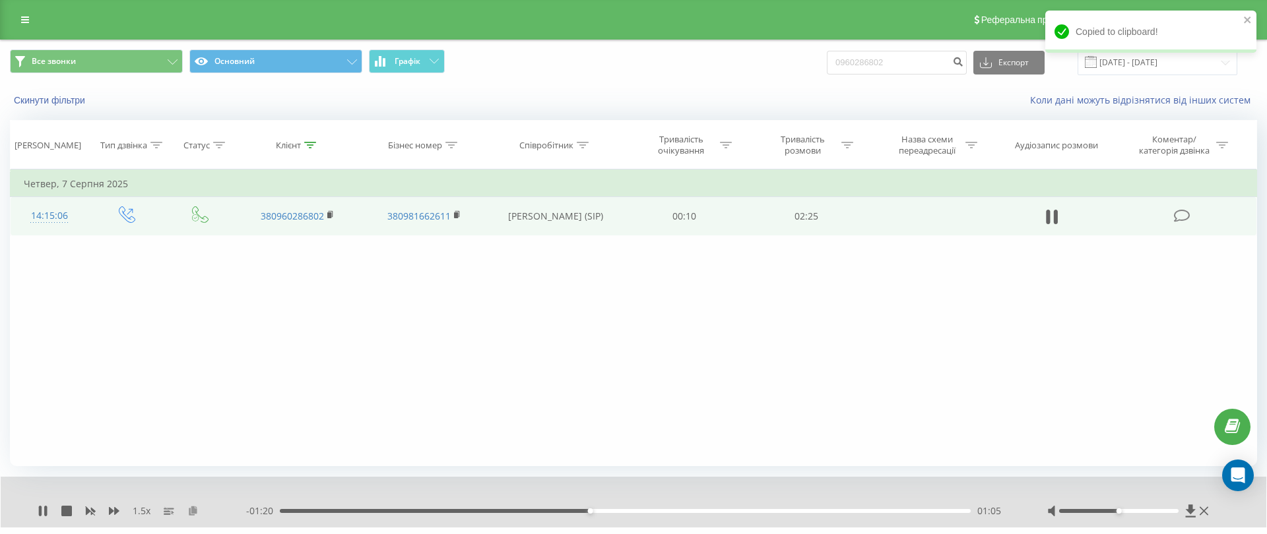
click at [189, 510] on icon at bounding box center [192, 510] width 11 height 9
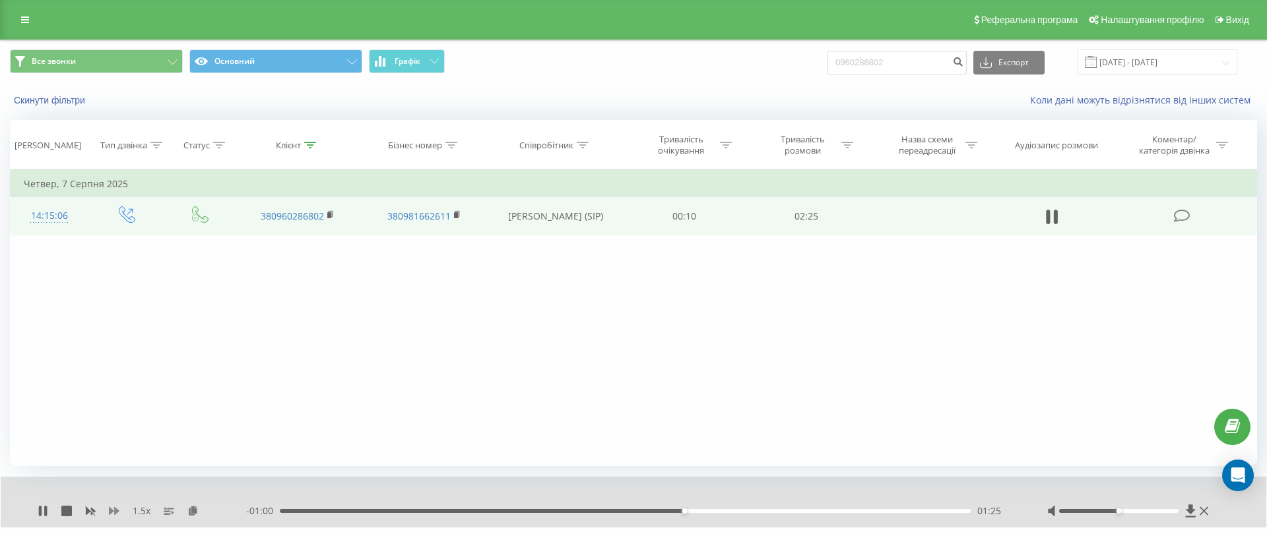
click at [113, 509] on icon at bounding box center [114, 511] width 11 height 11
click at [185, 512] on icon at bounding box center [184, 510] width 11 height 9
